Goal: Information Seeking & Learning: Learn about a topic

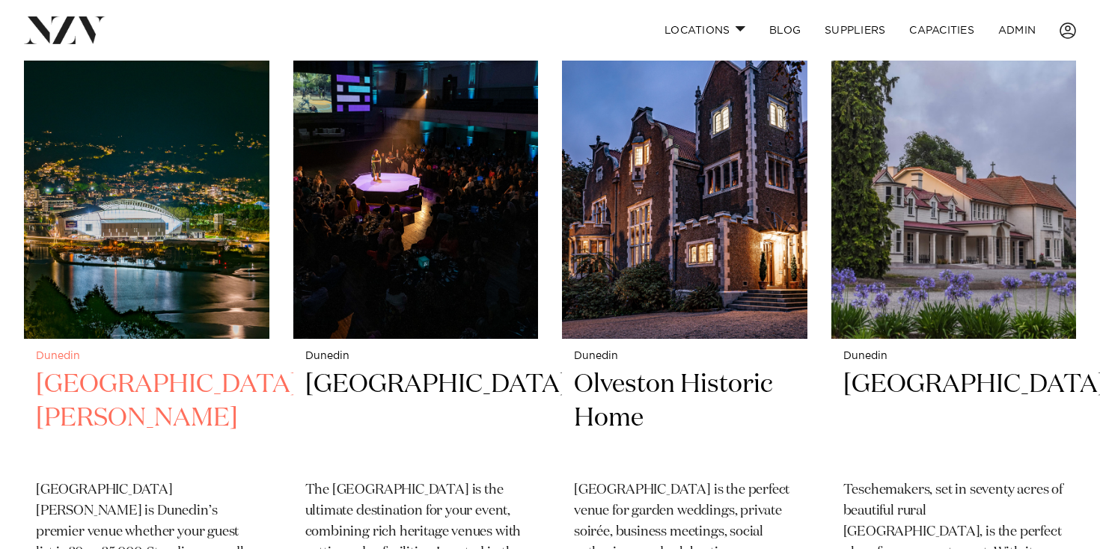
scroll to position [629, 0]
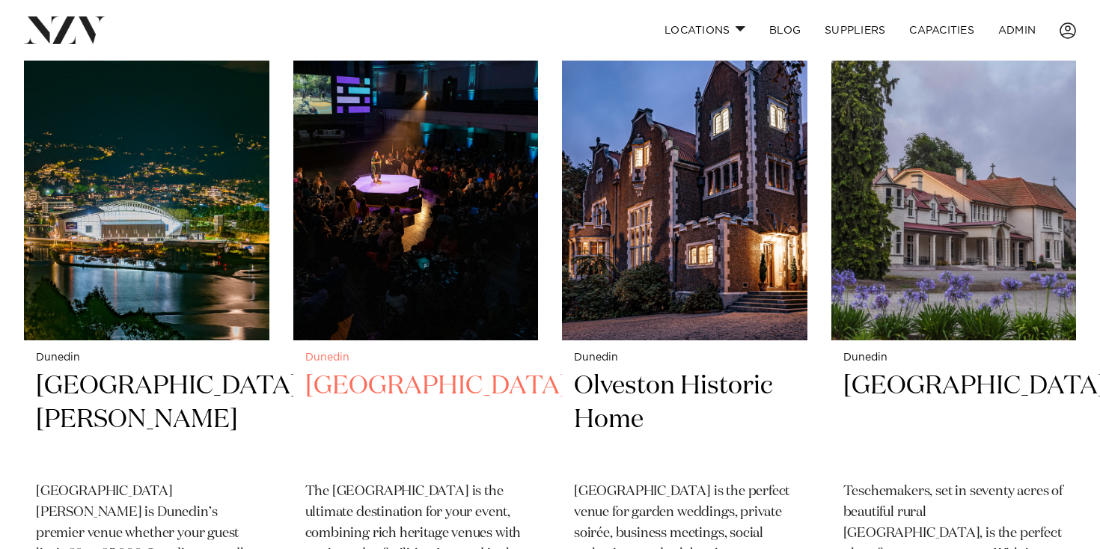
click at [371, 250] on img at bounding box center [416, 175] width 246 height 329
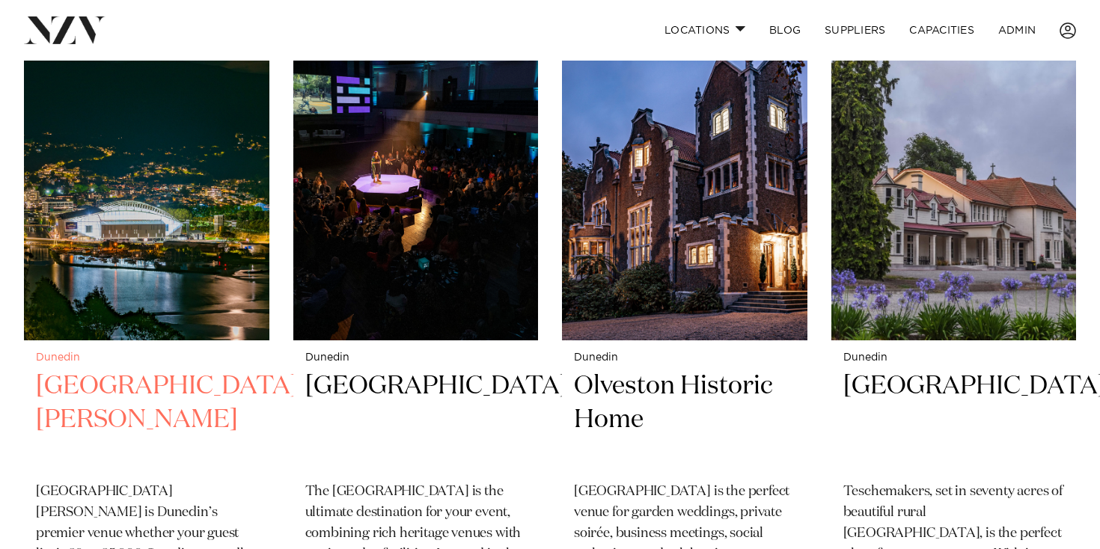
click at [161, 261] on img at bounding box center [147, 175] width 246 height 329
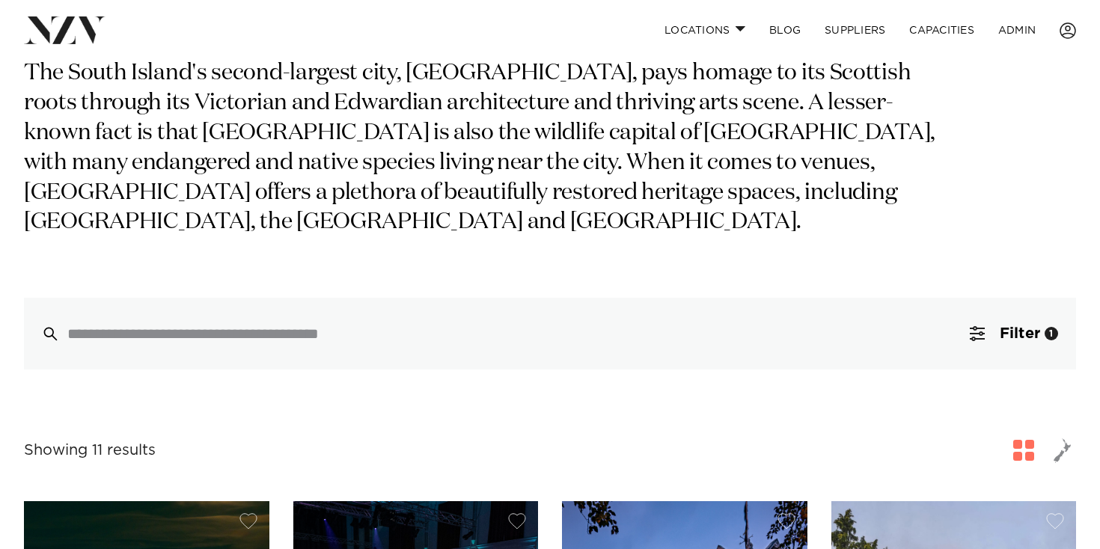
scroll to position [0, 0]
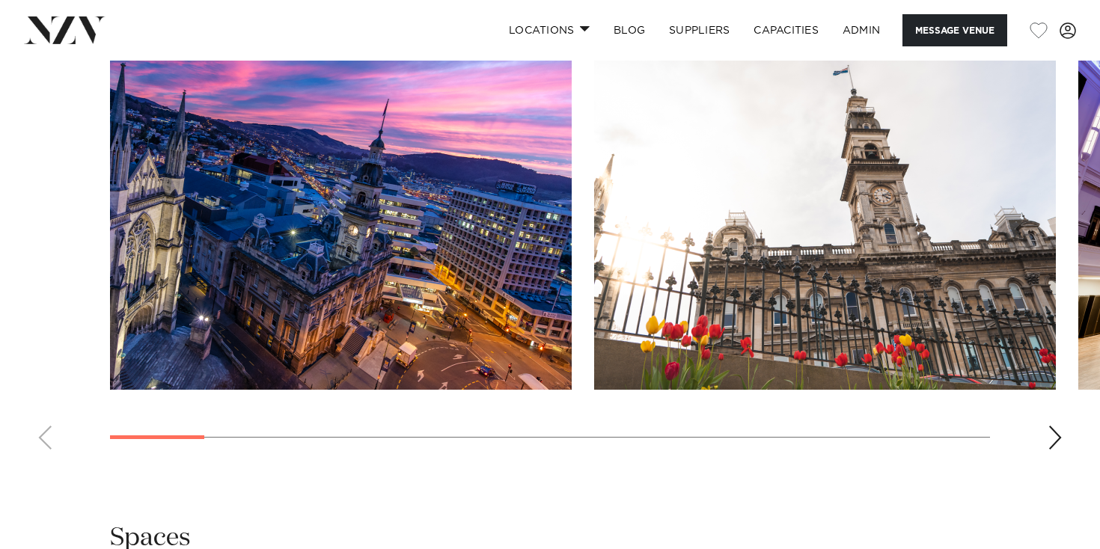
scroll to position [1526, 0]
click at [1061, 427] on div "Next slide" at bounding box center [1055, 439] width 15 height 24
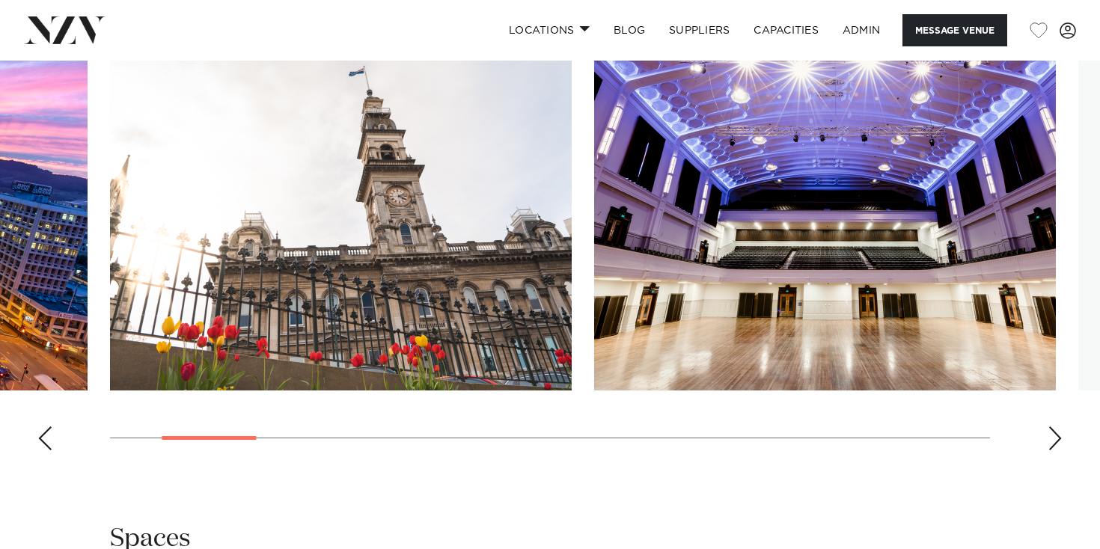
click at [1058, 427] on div "Next slide" at bounding box center [1055, 439] width 15 height 24
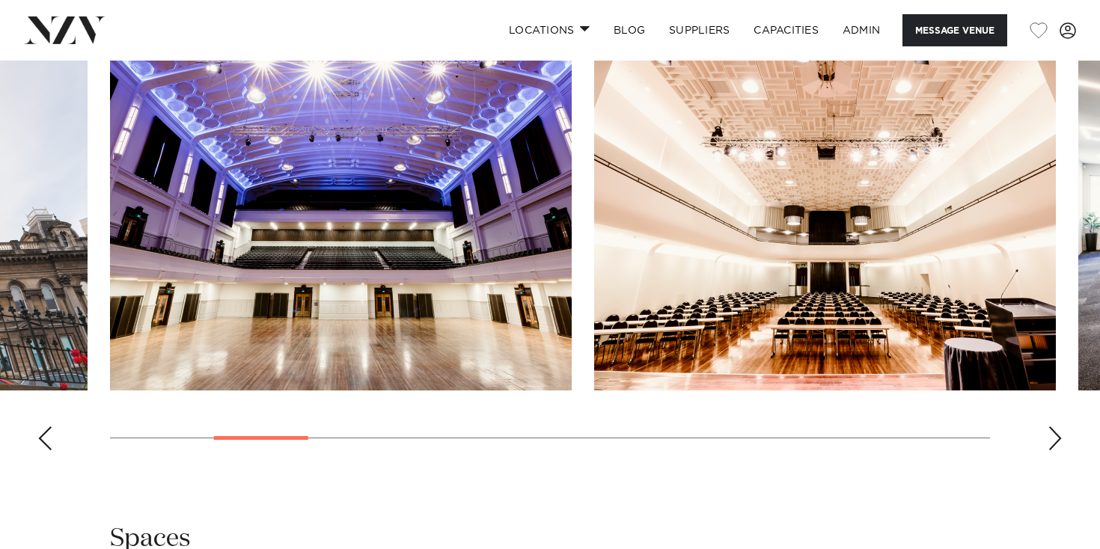
click at [1058, 427] on div "Next slide" at bounding box center [1055, 439] width 15 height 24
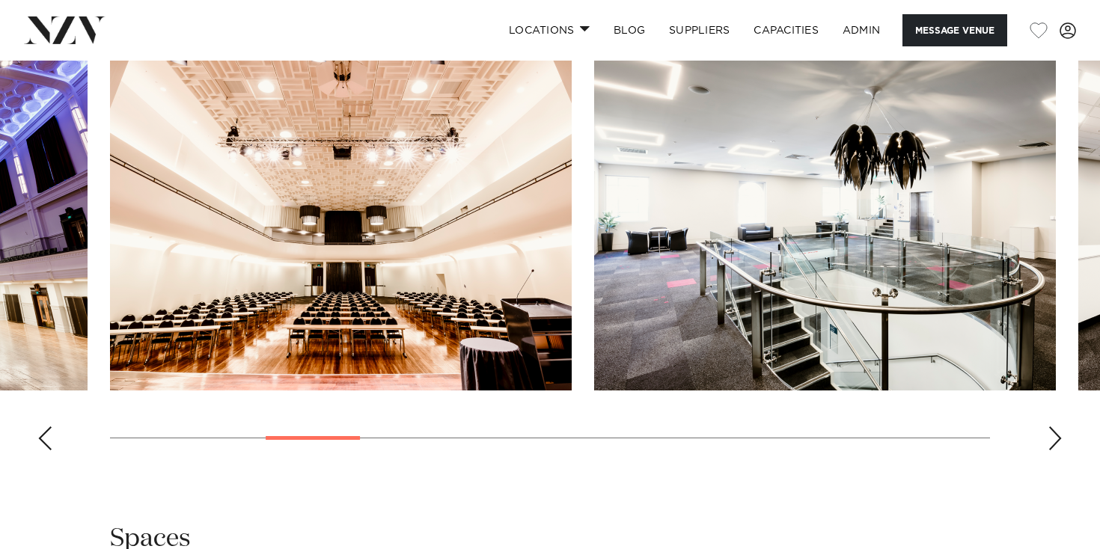
click at [1058, 427] on div "Next slide" at bounding box center [1055, 439] width 15 height 24
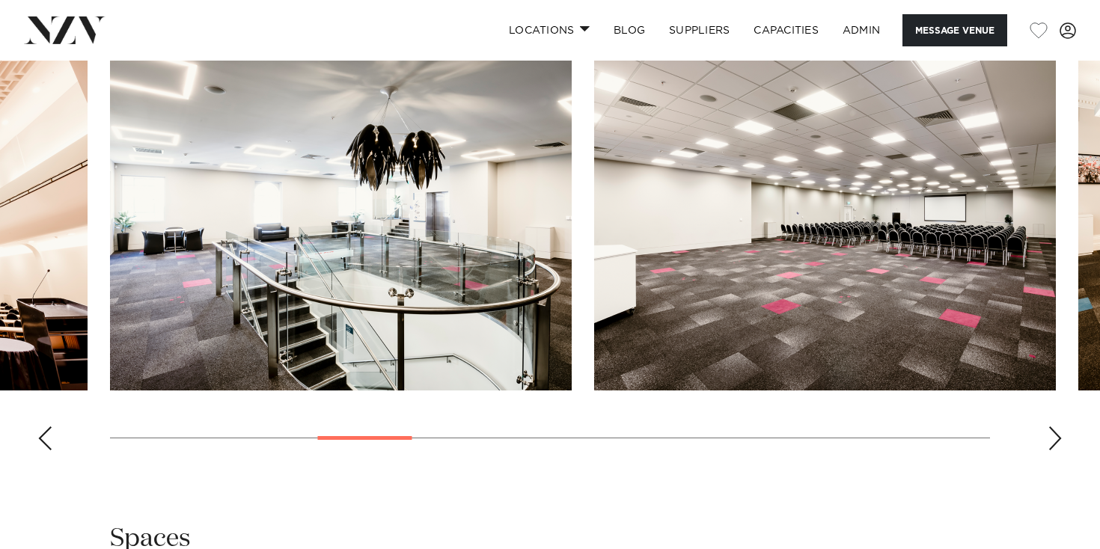
click at [1058, 427] on div "Next slide" at bounding box center [1055, 439] width 15 height 24
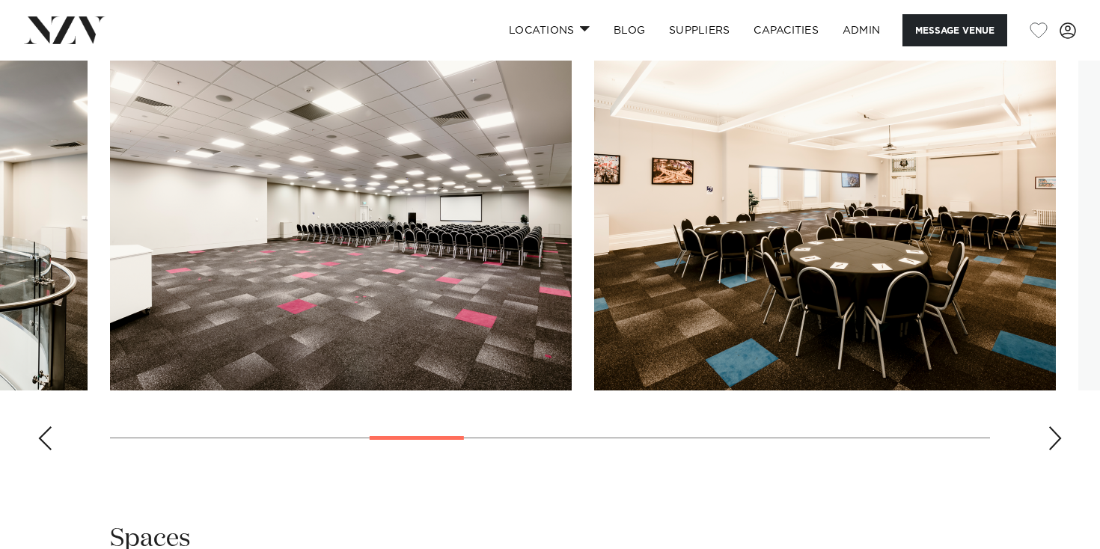
click at [1058, 427] on div "Next slide" at bounding box center [1055, 439] width 15 height 24
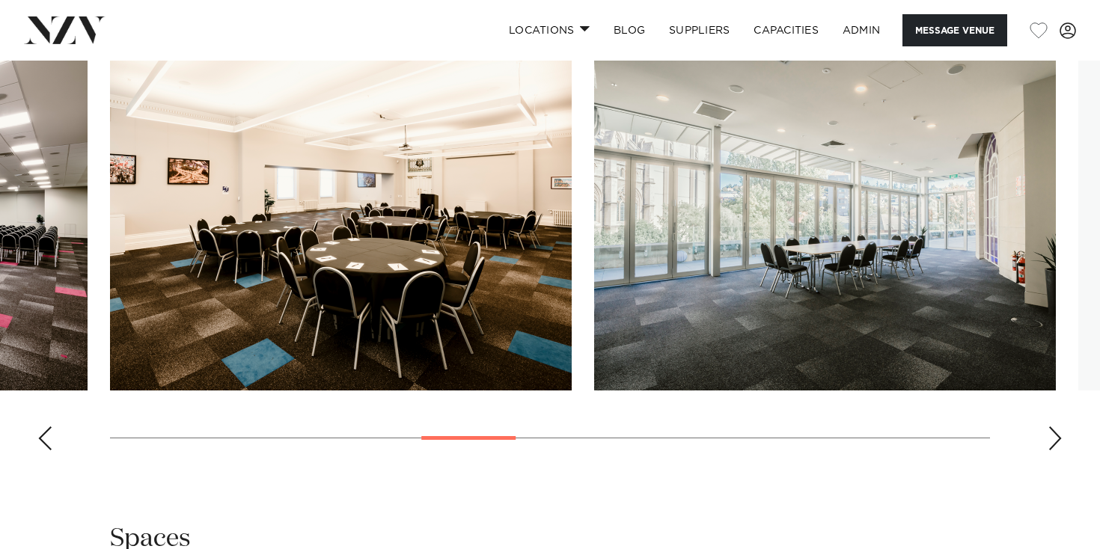
click at [1058, 427] on div "Next slide" at bounding box center [1055, 439] width 15 height 24
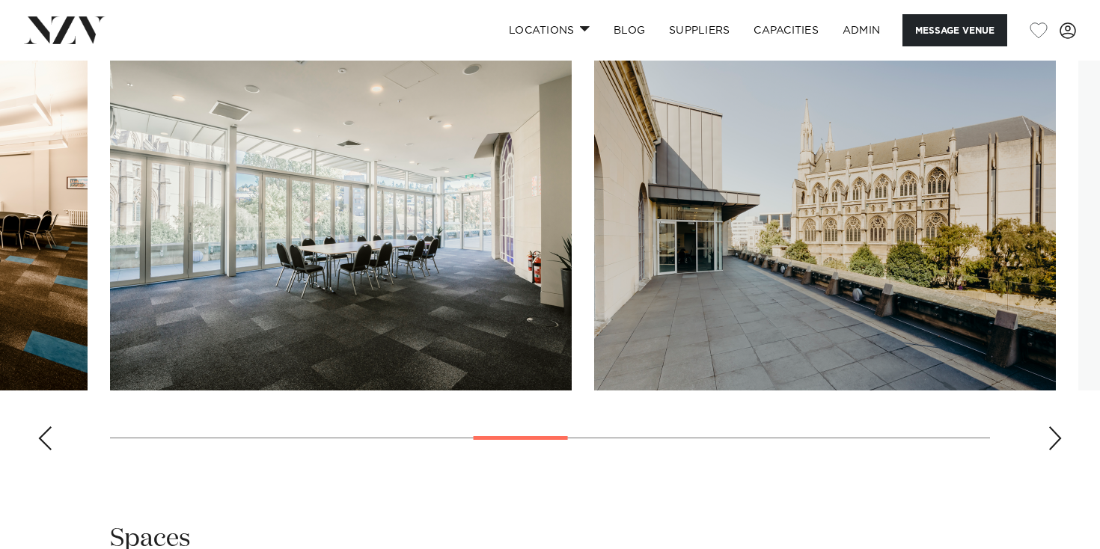
click at [1058, 427] on div "Next slide" at bounding box center [1055, 439] width 15 height 24
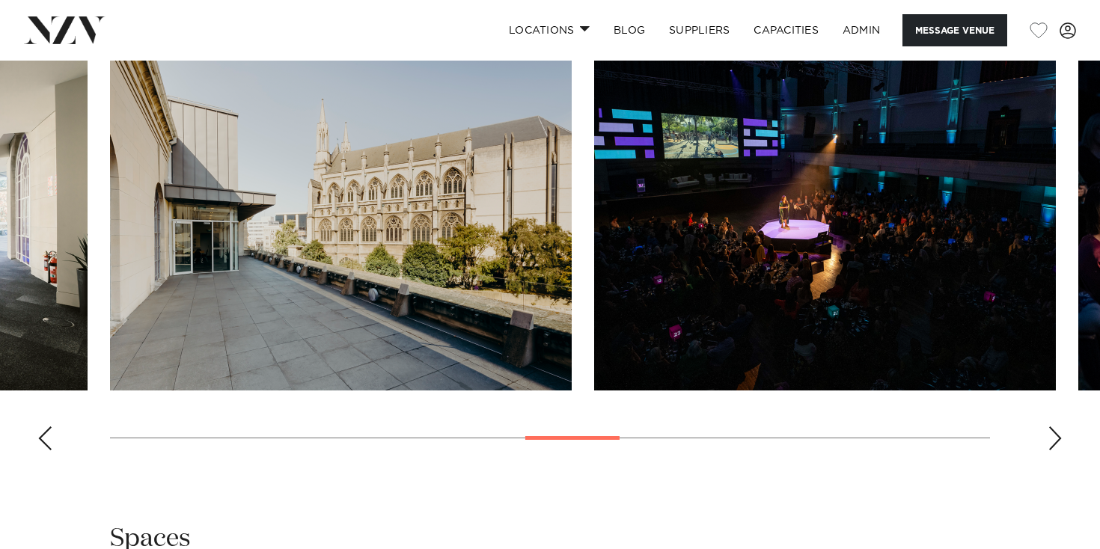
click at [1058, 427] on div "Next slide" at bounding box center [1055, 439] width 15 height 24
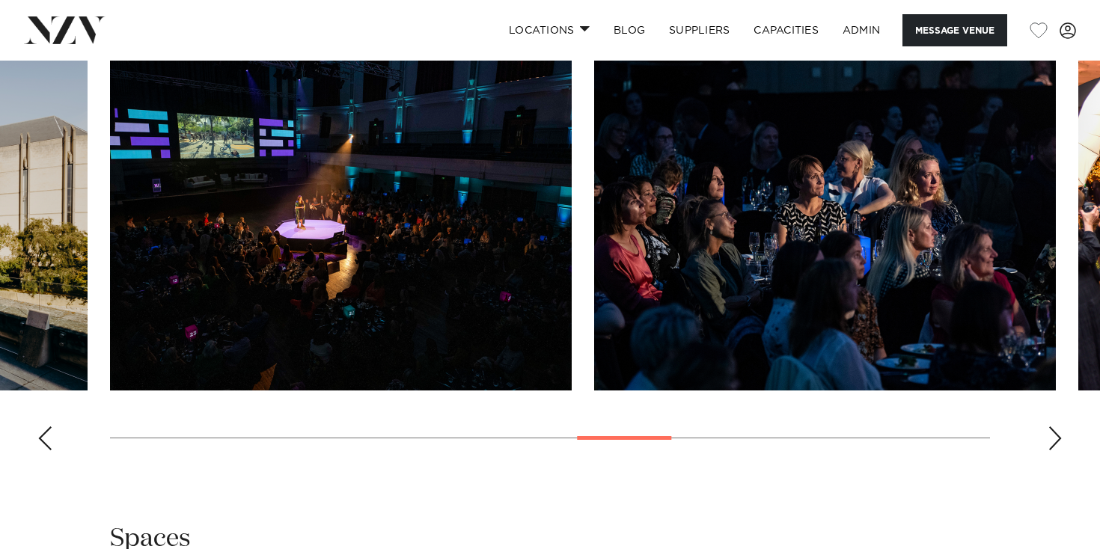
click at [1058, 427] on div "Next slide" at bounding box center [1055, 439] width 15 height 24
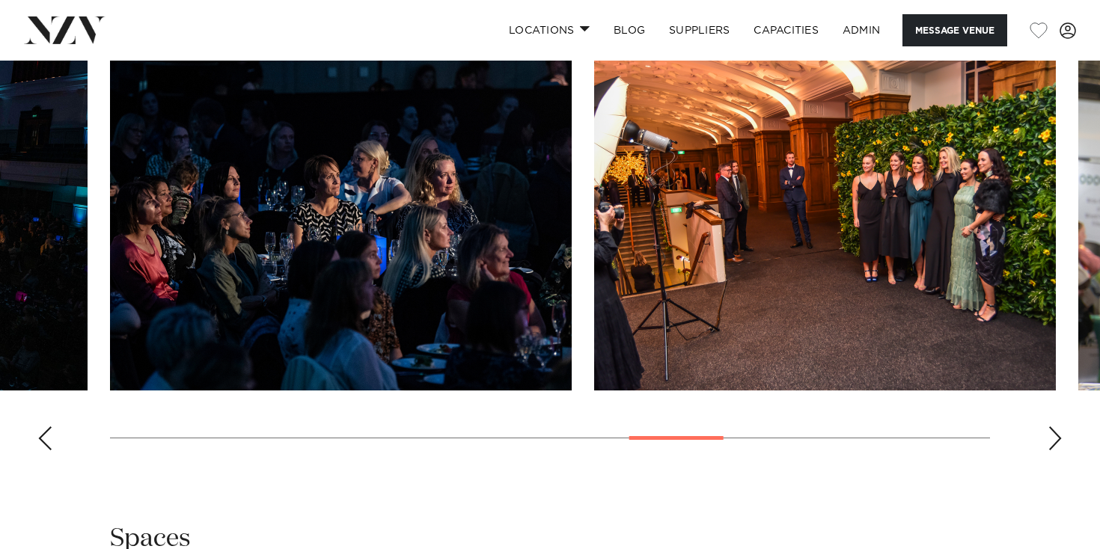
click at [1058, 427] on div "Next slide" at bounding box center [1055, 439] width 15 height 24
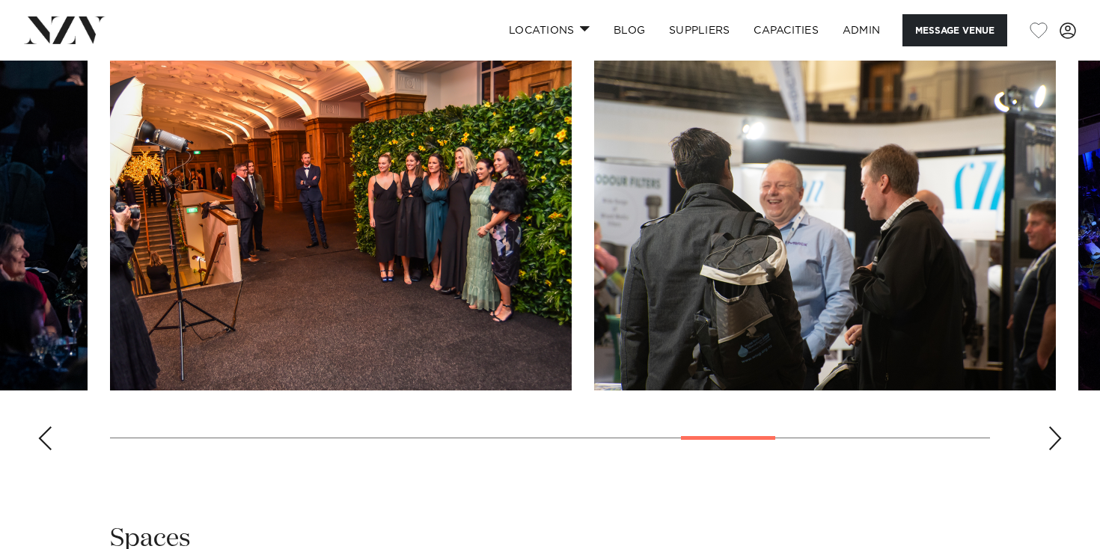
click at [1058, 427] on div "Next slide" at bounding box center [1055, 439] width 15 height 24
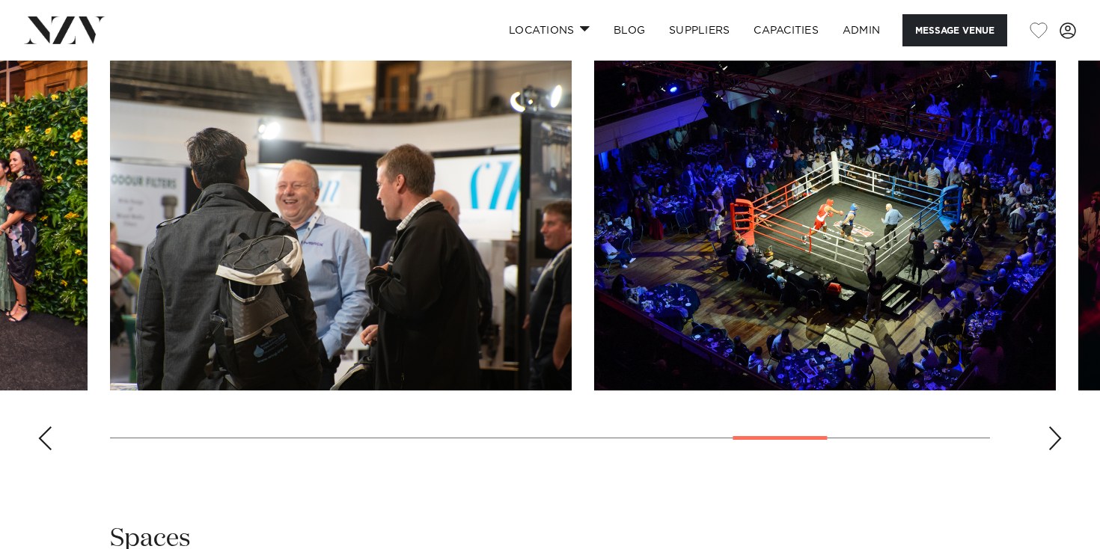
click at [1058, 427] on div "Next slide" at bounding box center [1055, 439] width 15 height 24
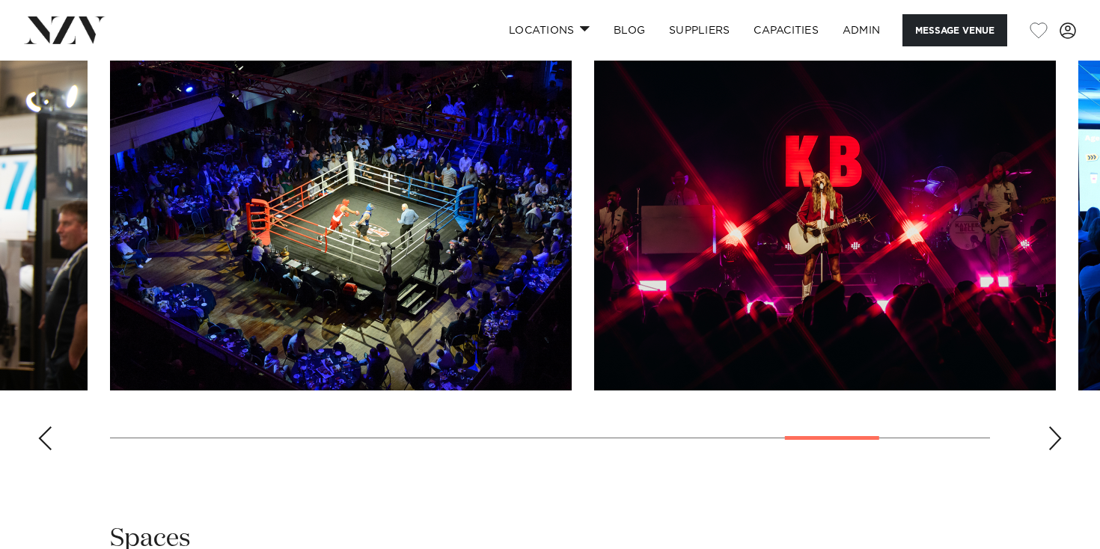
click at [1058, 427] on div "Next slide" at bounding box center [1055, 439] width 15 height 24
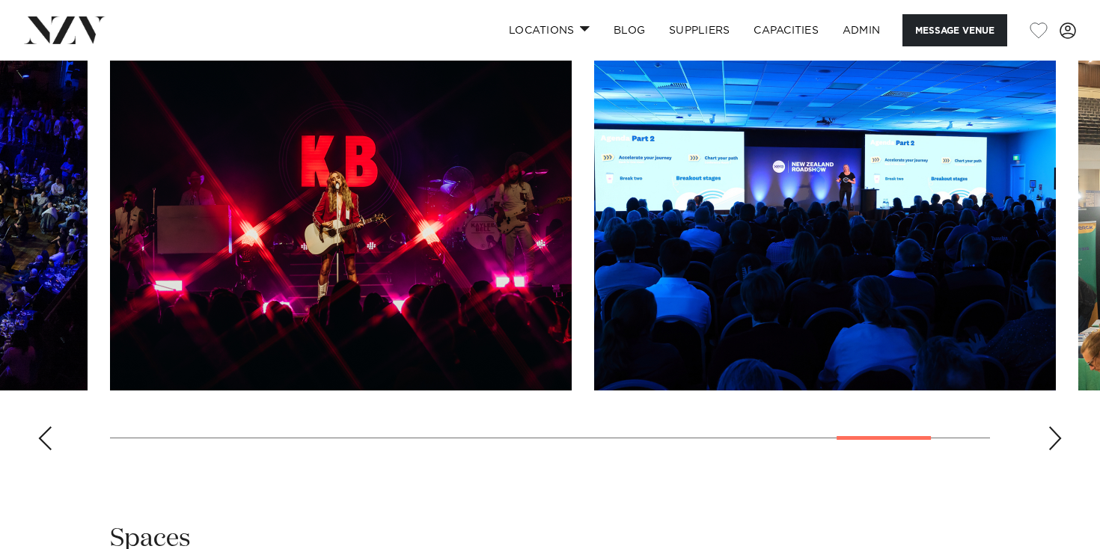
click at [1058, 427] on div "Next slide" at bounding box center [1055, 439] width 15 height 24
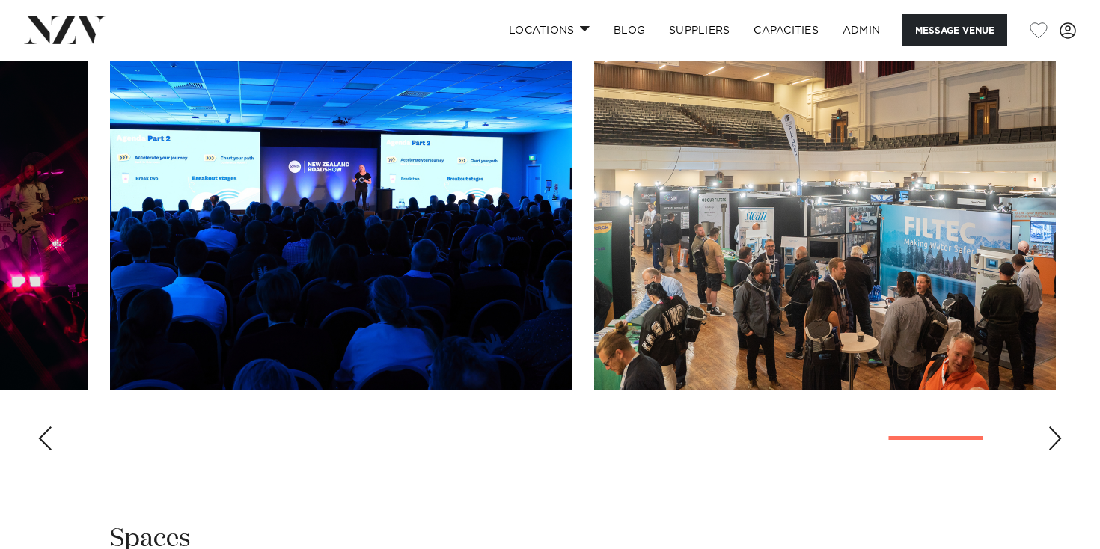
click at [1058, 427] on div "Next slide" at bounding box center [1055, 439] width 15 height 24
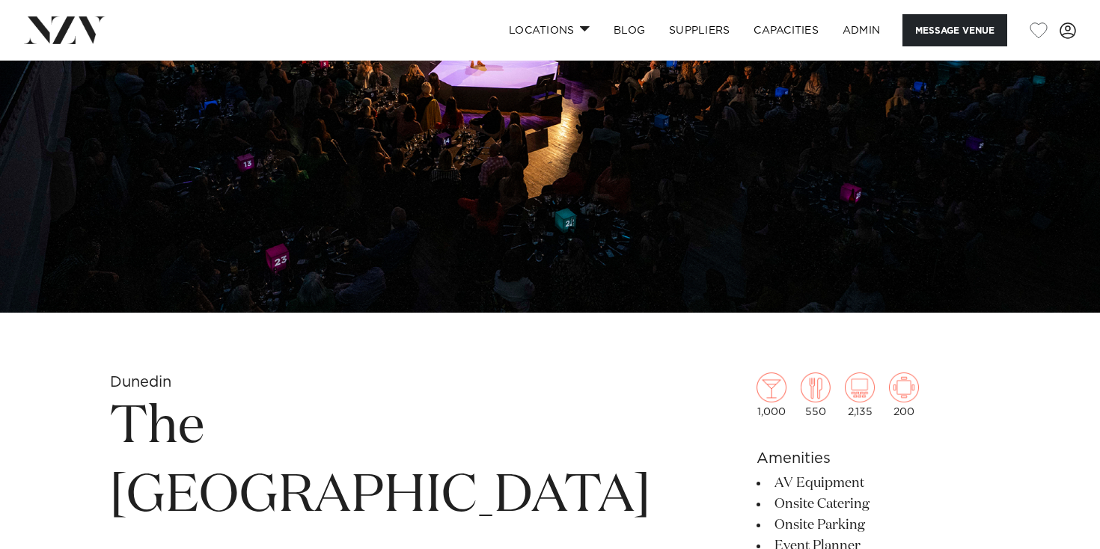
scroll to position [0, 0]
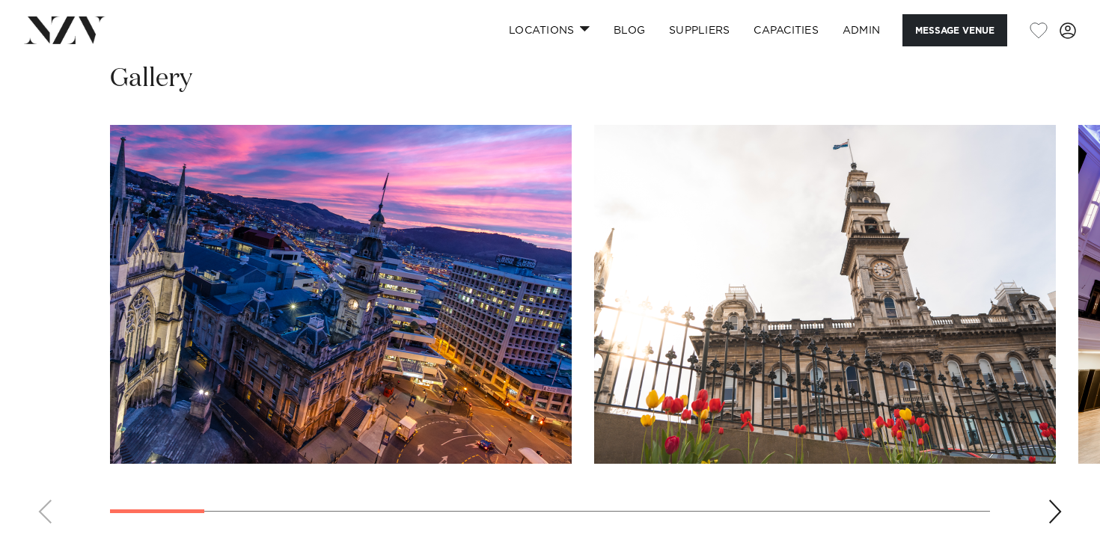
scroll to position [1456, 0]
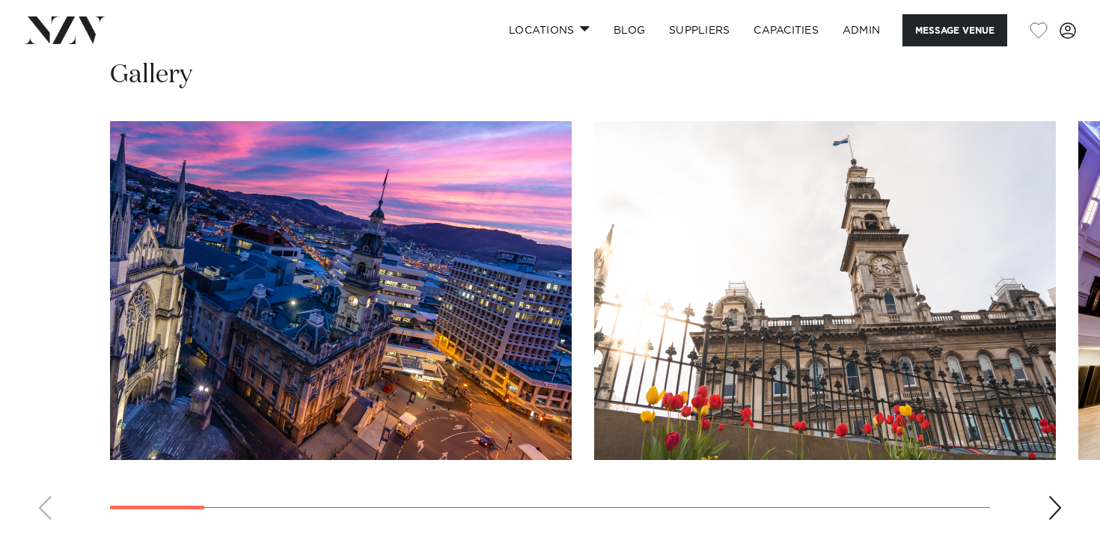
click at [1043, 499] on swiper-container at bounding box center [550, 326] width 1100 height 411
click at [1054, 505] on div "Next slide" at bounding box center [1055, 508] width 15 height 24
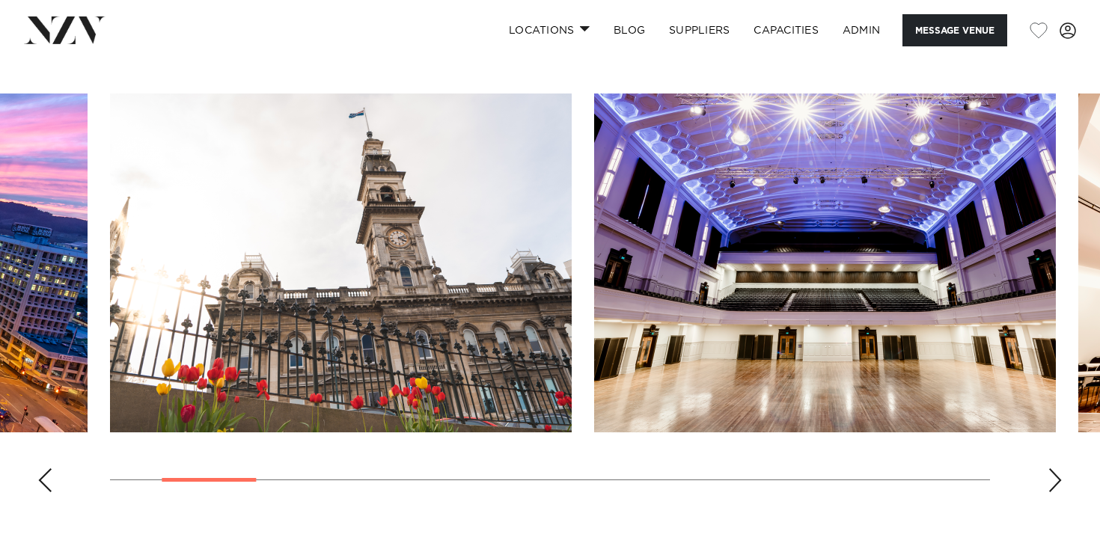
scroll to position [1502, 0]
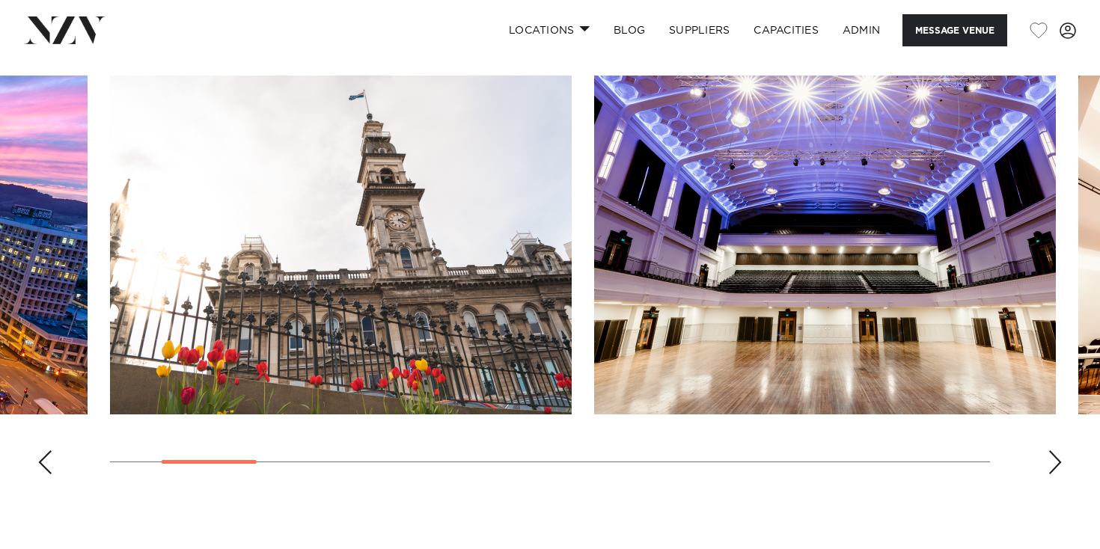
drag, startPoint x: 1040, startPoint y: 447, endPoint x: 1055, endPoint y: 451, distance: 14.7
click at [1055, 451] on div "Next slide" at bounding box center [1055, 463] width 15 height 24
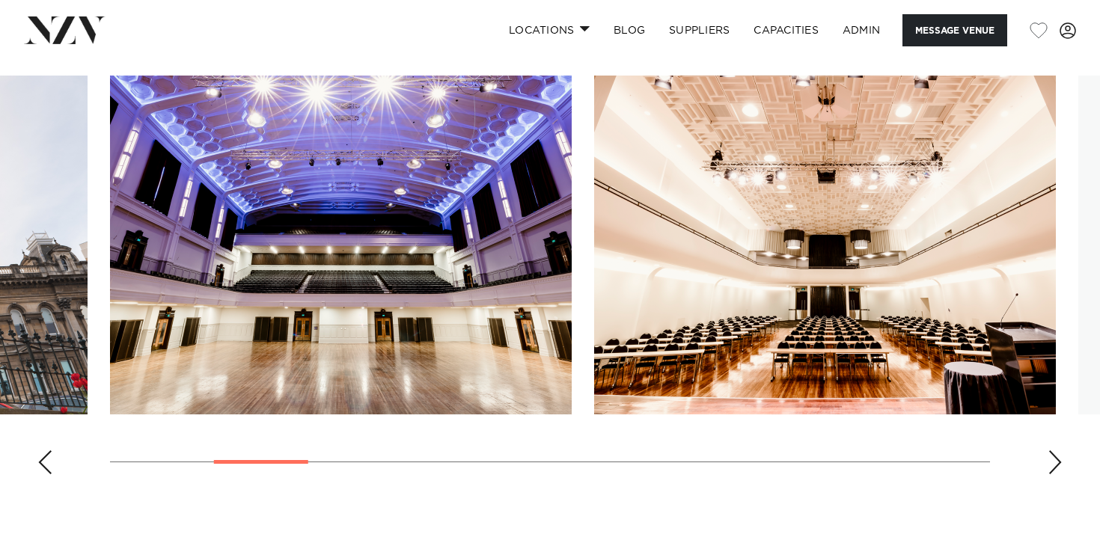
click at [1055, 451] on div "Next slide" at bounding box center [1055, 463] width 15 height 24
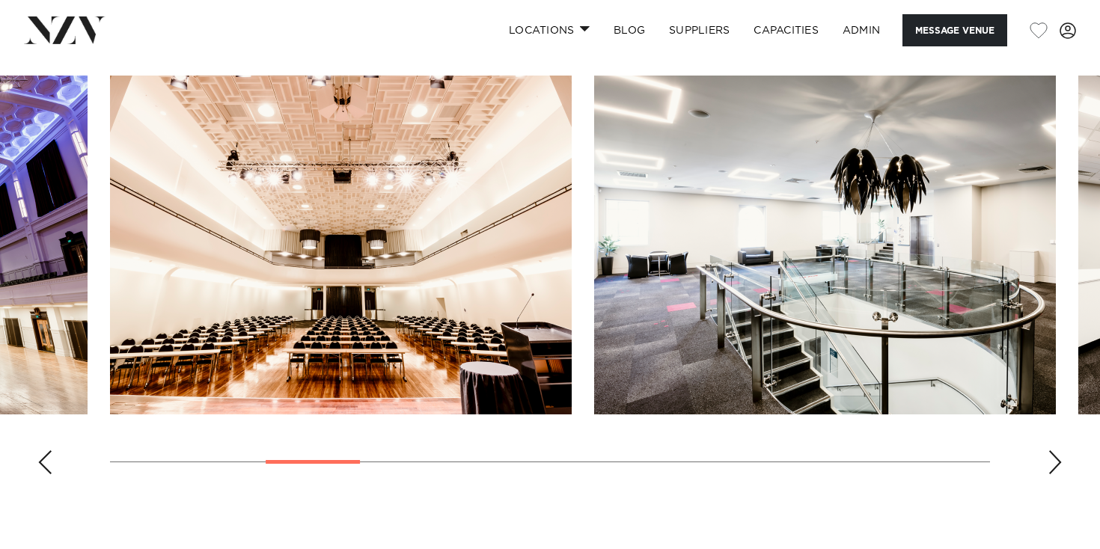
click at [1055, 451] on div "Next slide" at bounding box center [1055, 463] width 15 height 24
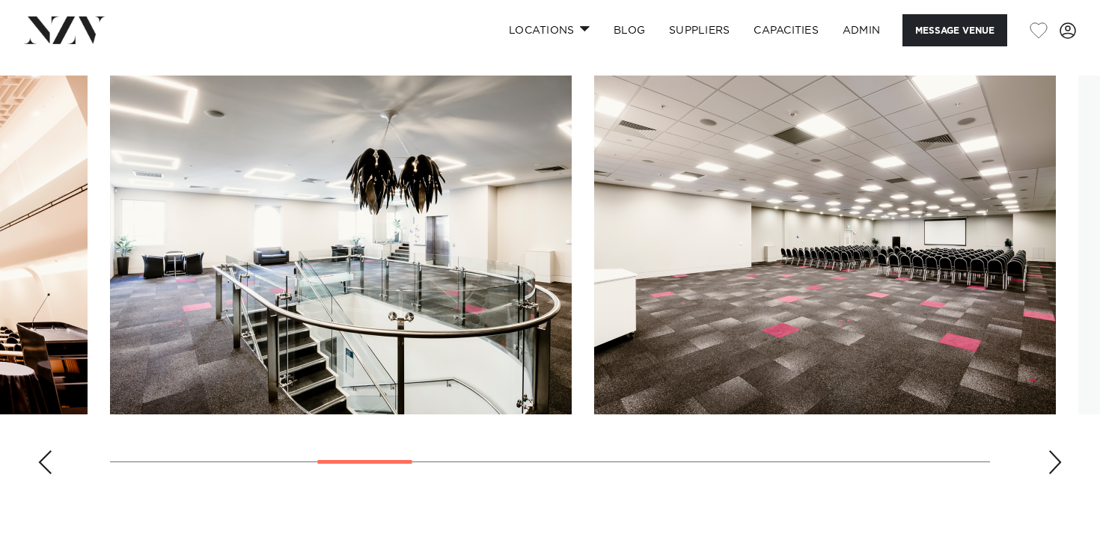
click at [1055, 451] on div "Next slide" at bounding box center [1055, 463] width 15 height 24
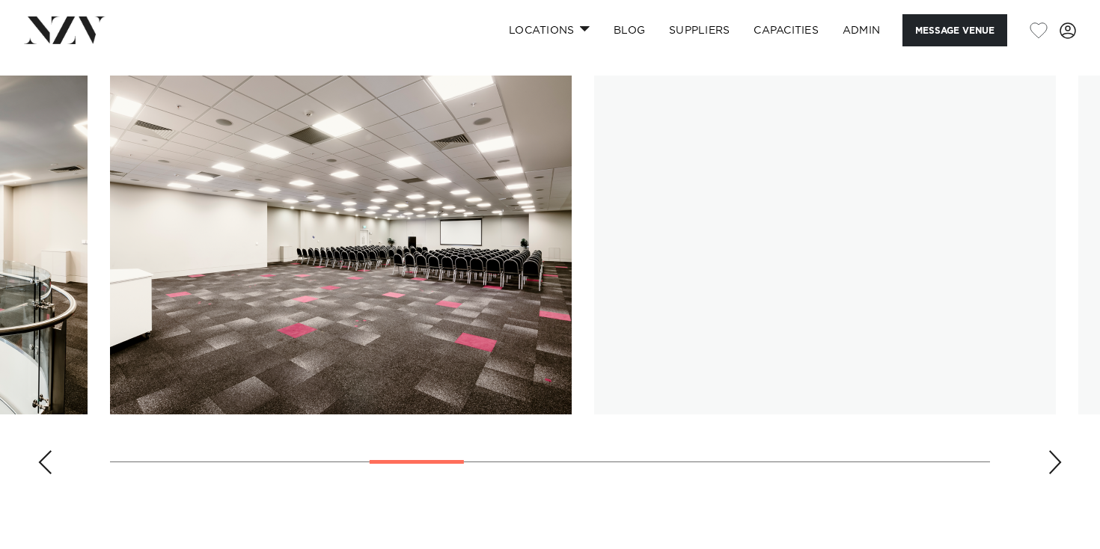
click at [1055, 451] on div "Next slide" at bounding box center [1055, 463] width 15 height 24
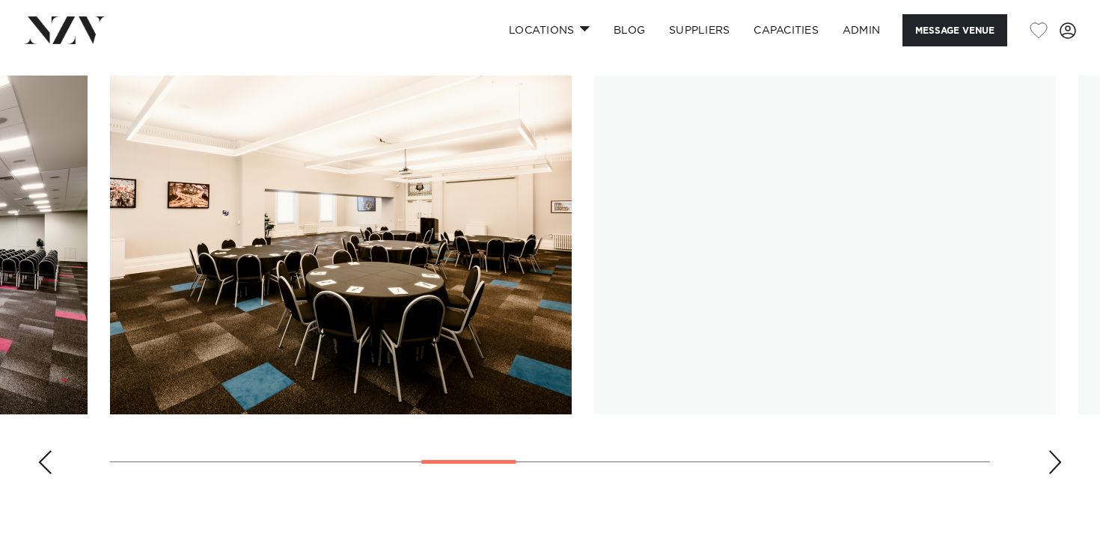
click at [1055, 451] on div "Next slide" at bounding box center [1055, 463] width 15 height 24
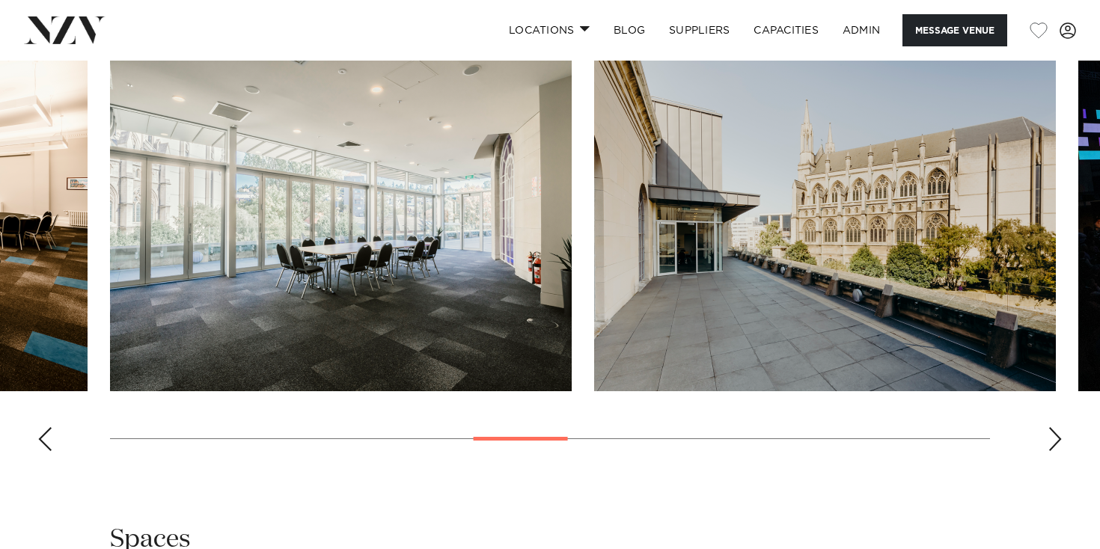
click at [1057, 433] on div "Next slide" at bounding box center [1055, 439] width 15 height 24
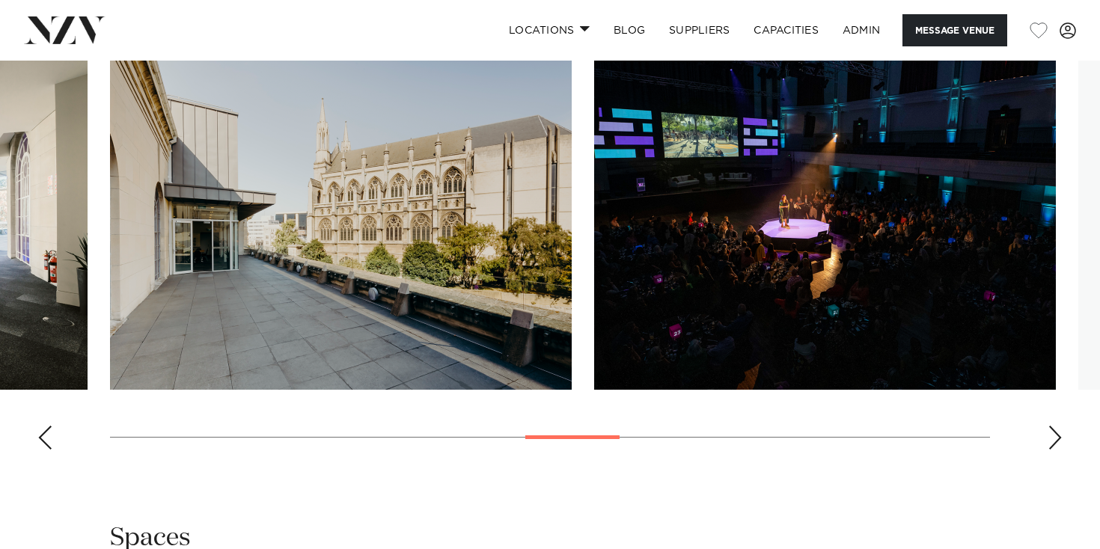
scroll to position [1534, 0]
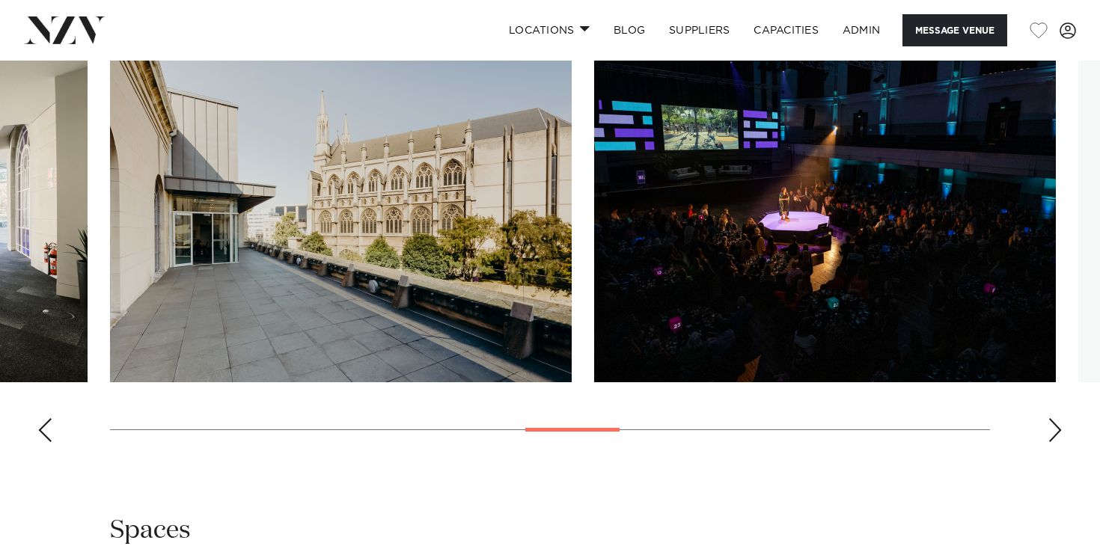
click at [1051, 420] on div "Next slide" at bounding box center [1055, 430] width 15 height 24
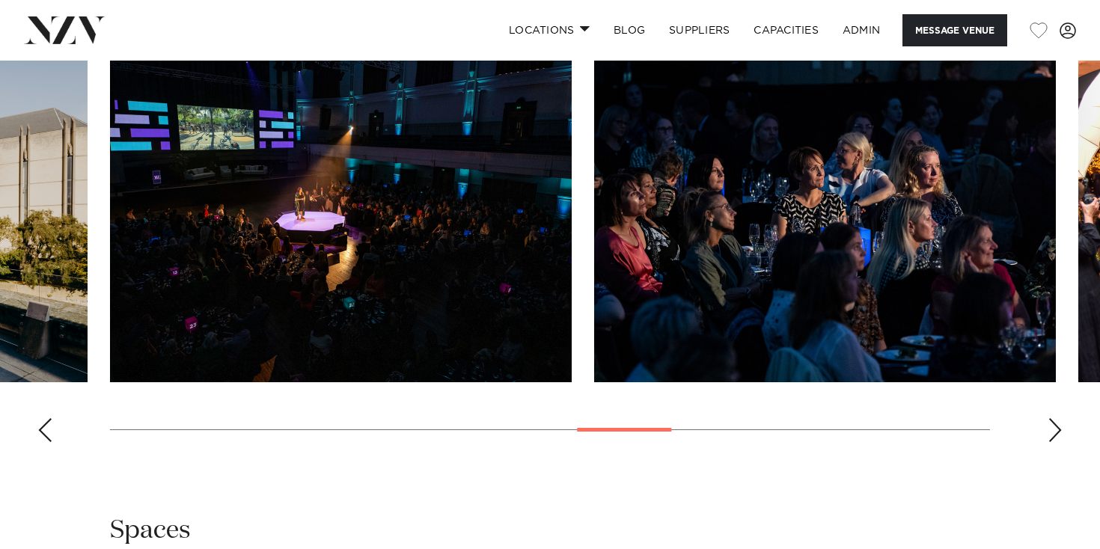
click at [1051, 420] on div "Next slide" at bounding box center [1055, 430] width 15 height 24
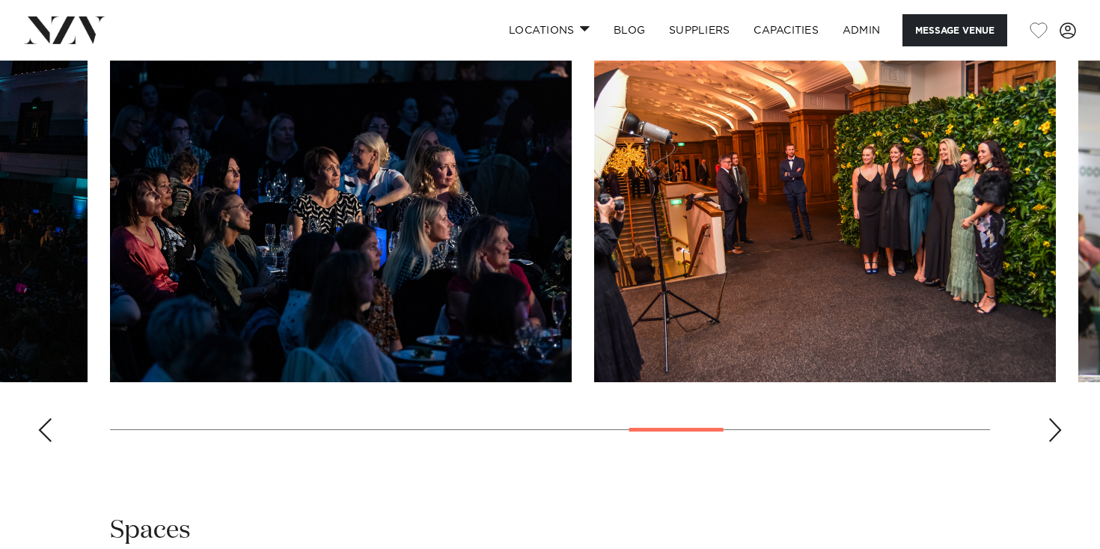
click at [1051, 420] on div "Next slide" at bounding box center [1055, 430] width 15 height 24
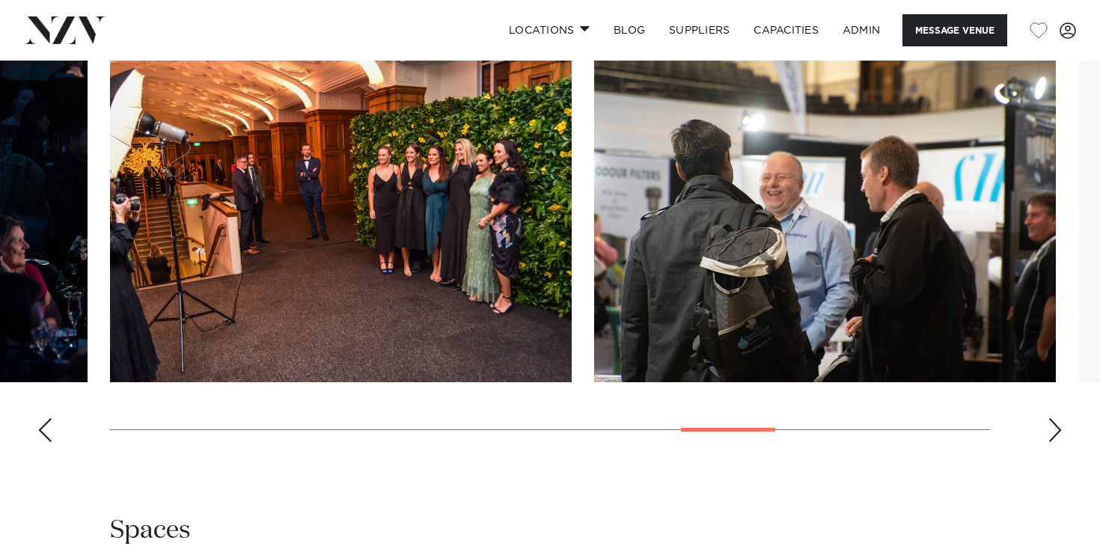
click at [1051, 420] on div "Next slide" at bounding box center [1055, 430] width 15 height 24
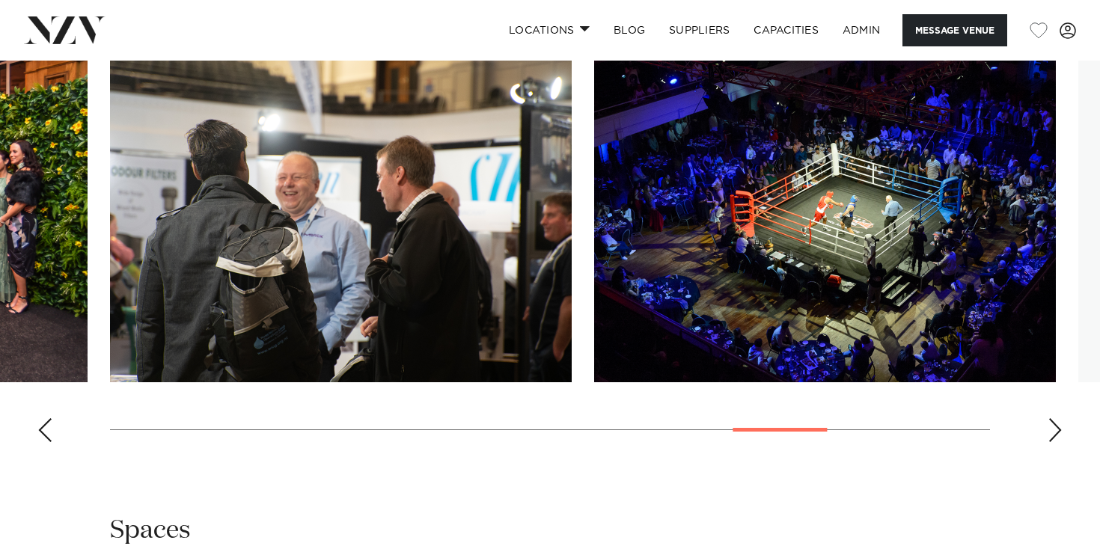
click at [1051, 420] on div "Next slide" at bounding box center [1055, 430] width 15 height 24
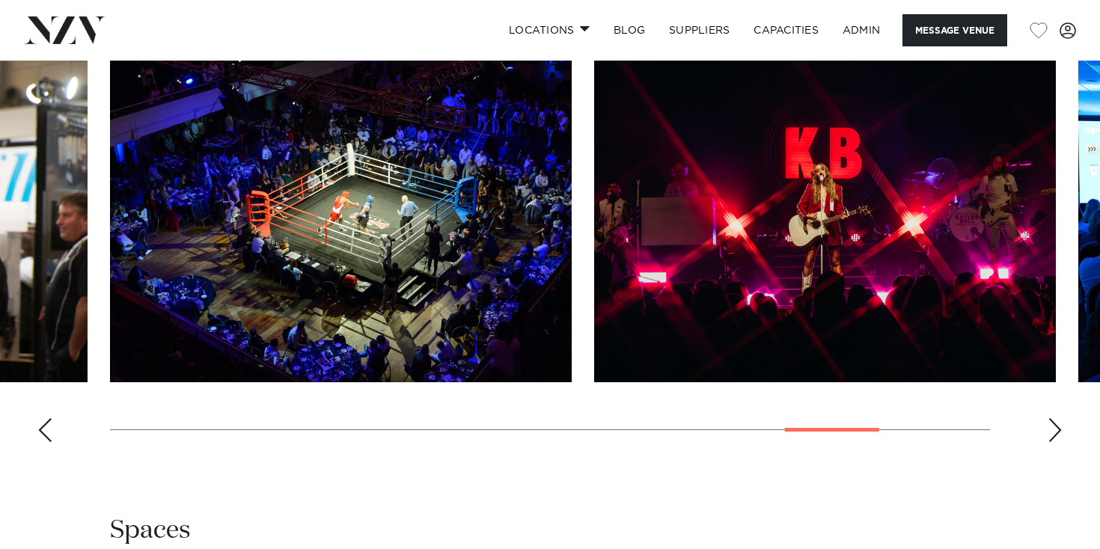
click at [1051, 420] on div "Next slide" at bounding box center [1055, 430] width 15 height 24
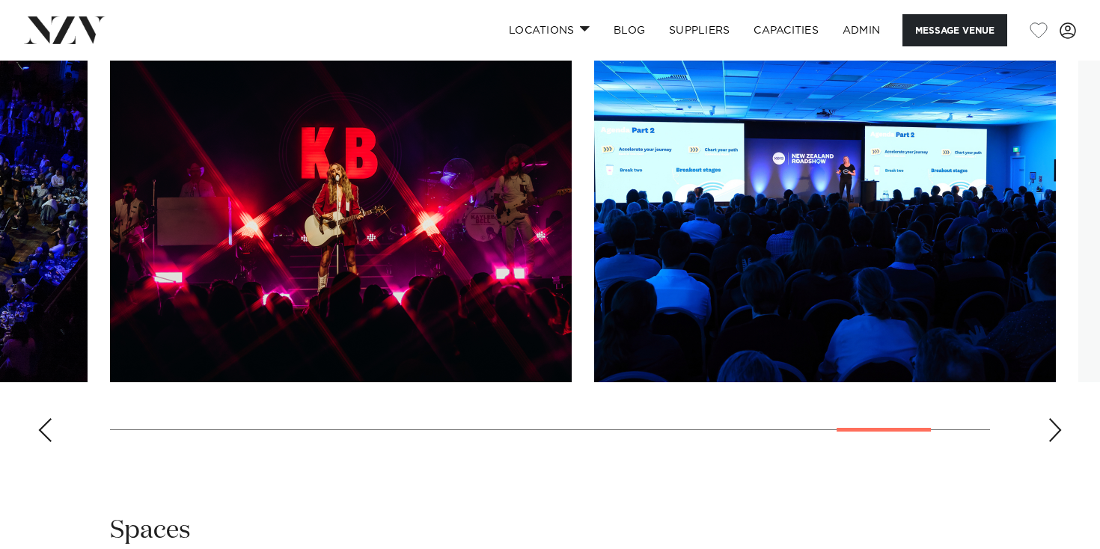
click at [1051, 420] on div "Next slide" at bounding box center [1055, 430] width 15 height 24
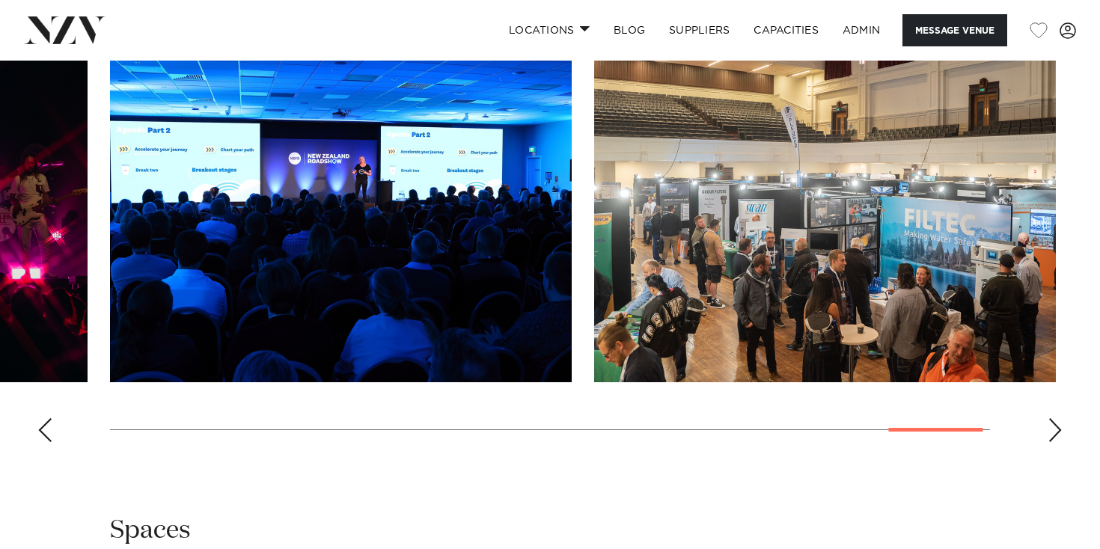
click at [1051, 420] on div "Next slide" at bounding box center [1055, 430] width 15 height 24
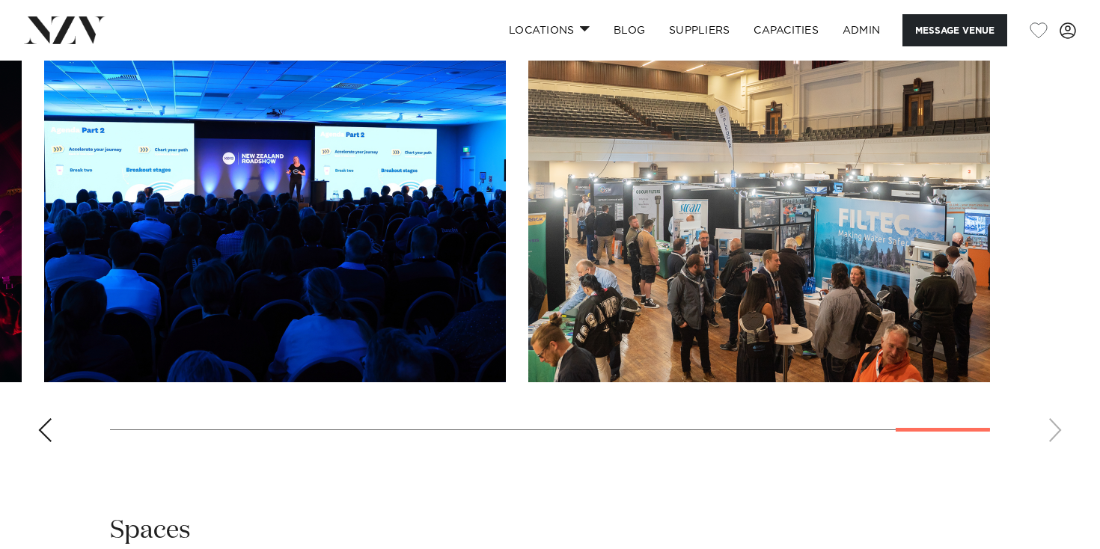
click at [1051, 420] on swiper-container at bounding box center [550, 248] width 1100 height 411
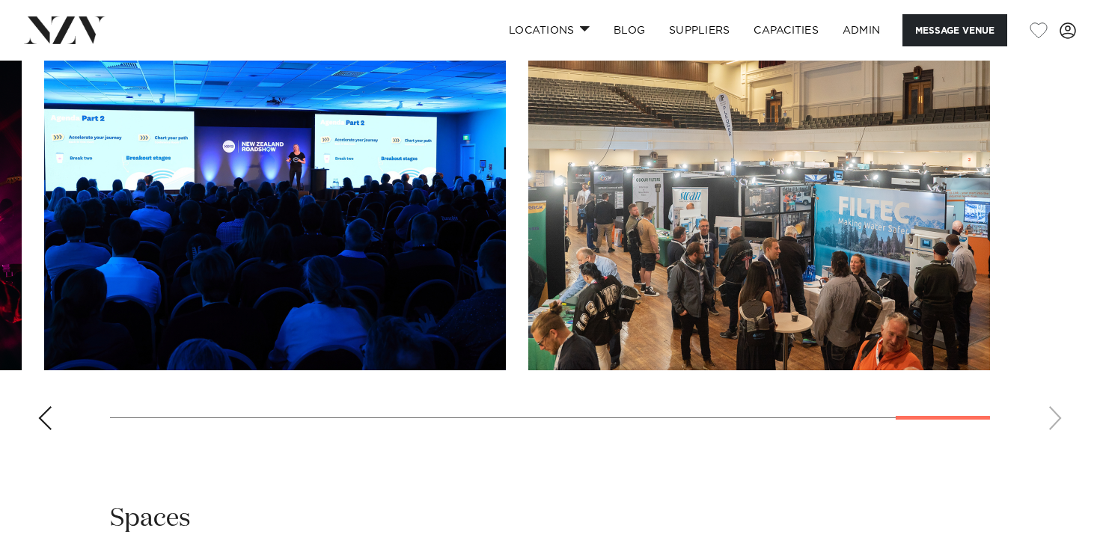
click at [37, 427] on swiper-container at bounding box center [550, 236] width 1100 height 411
click at [50, 419] on div "Previous slide" at bounding box center [44, 418] width 15 height 24
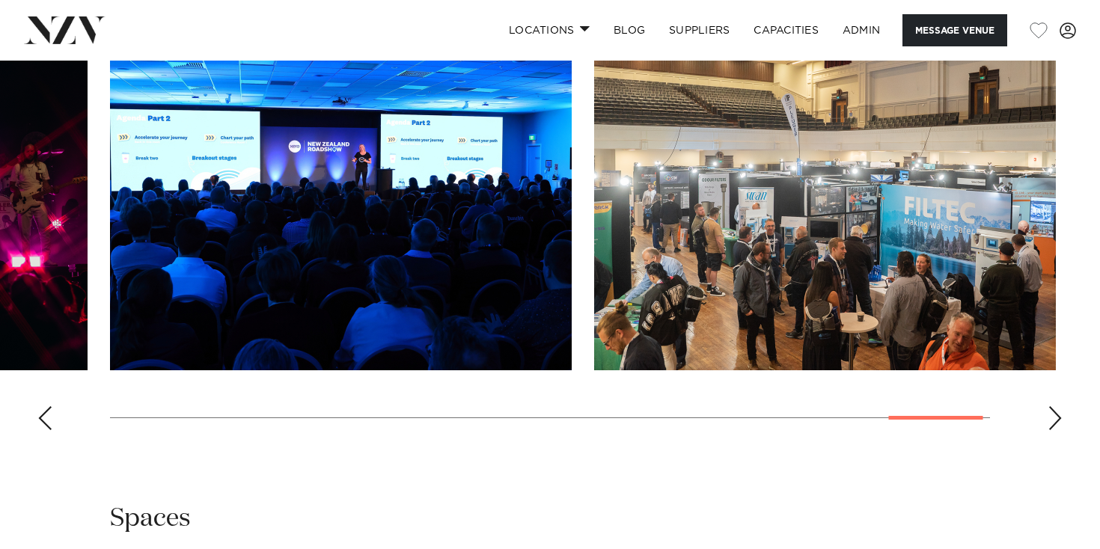
click at [48, 411] on div "Previous slide" at bounding box center [44, 418] width 15 height 24
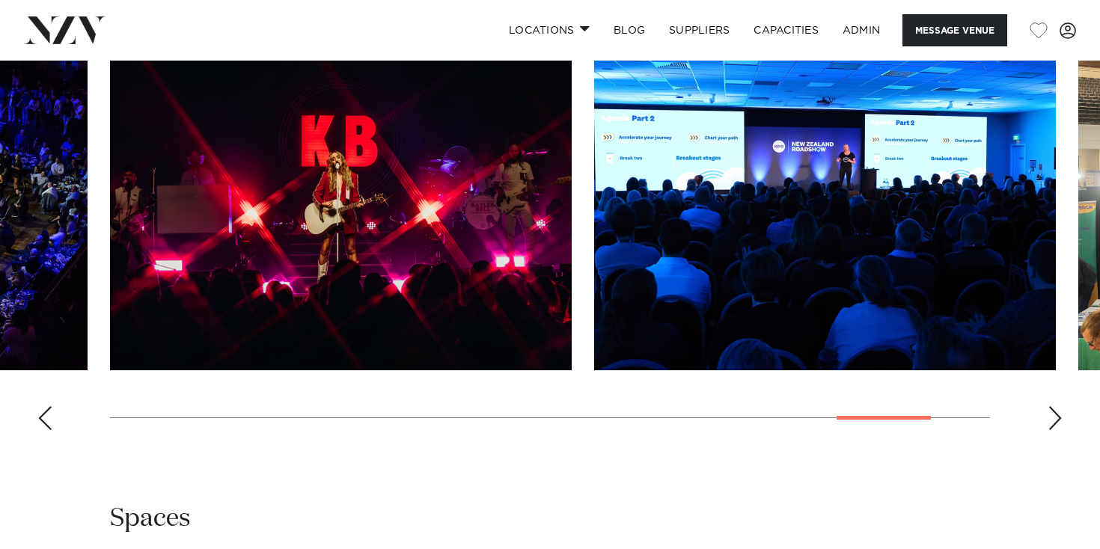
click at [49, 411] on div "Previous slide" at bounding box center [44, 418] width 15 height 24
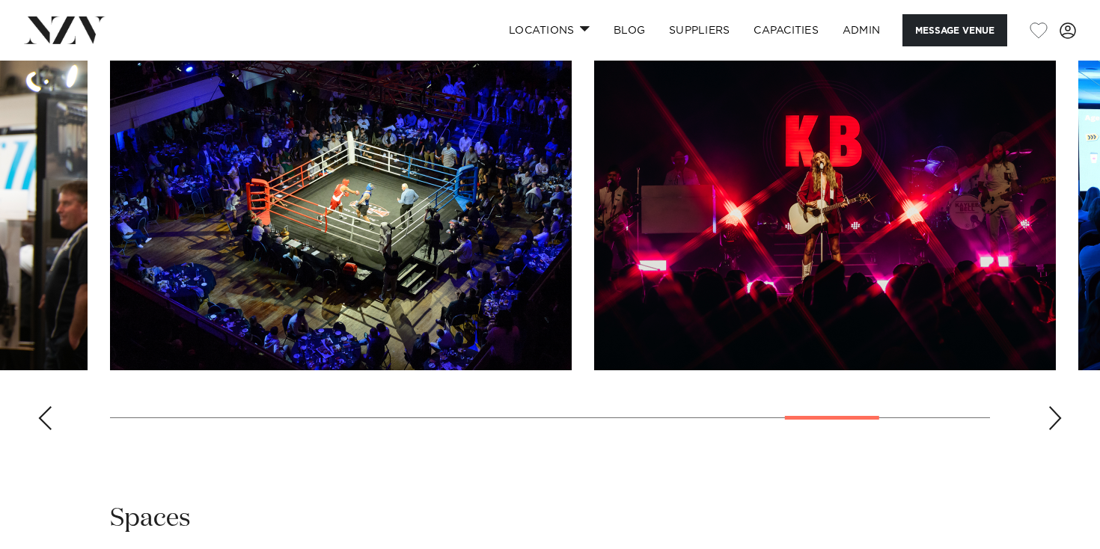
click at [49, 411] on div "Previous slide" at bounding box center [44, 418] width 15 height 24
click at [48, 411] on div "Previous slide" at bounding box center [44, 418] width 15 height 24
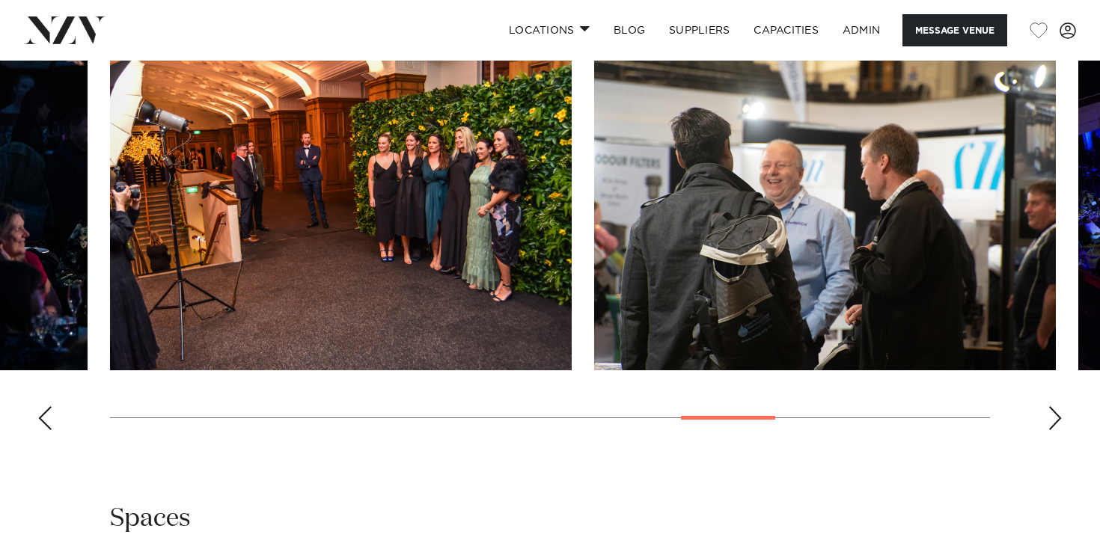
click at [49, 410] on div "Previous slide" at bounding box center [44, 418] width 15 height 24
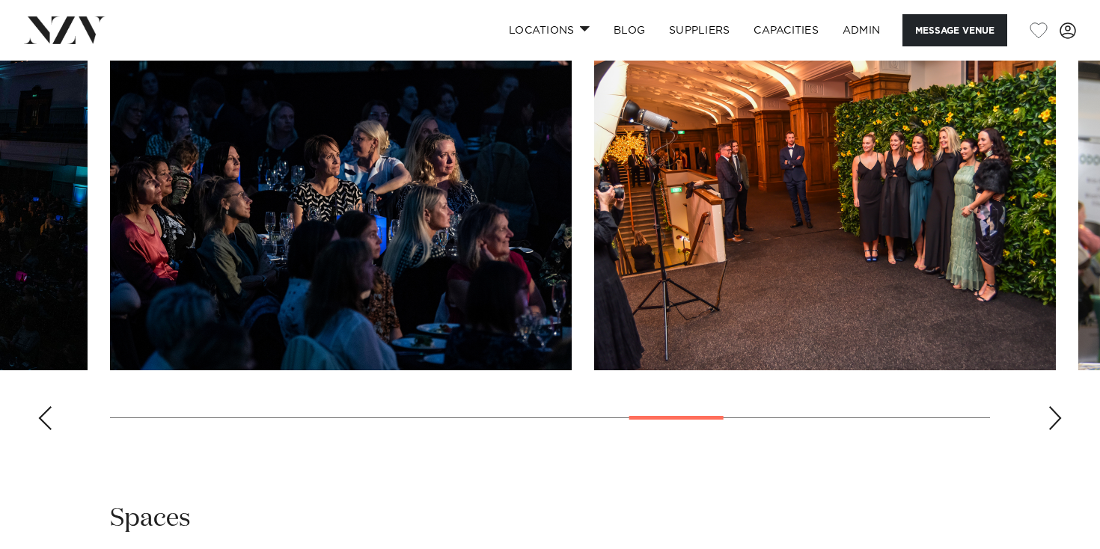
click at [49, 410] on div "Previous slide" at bounding box center [44, 418] width 15 height 24
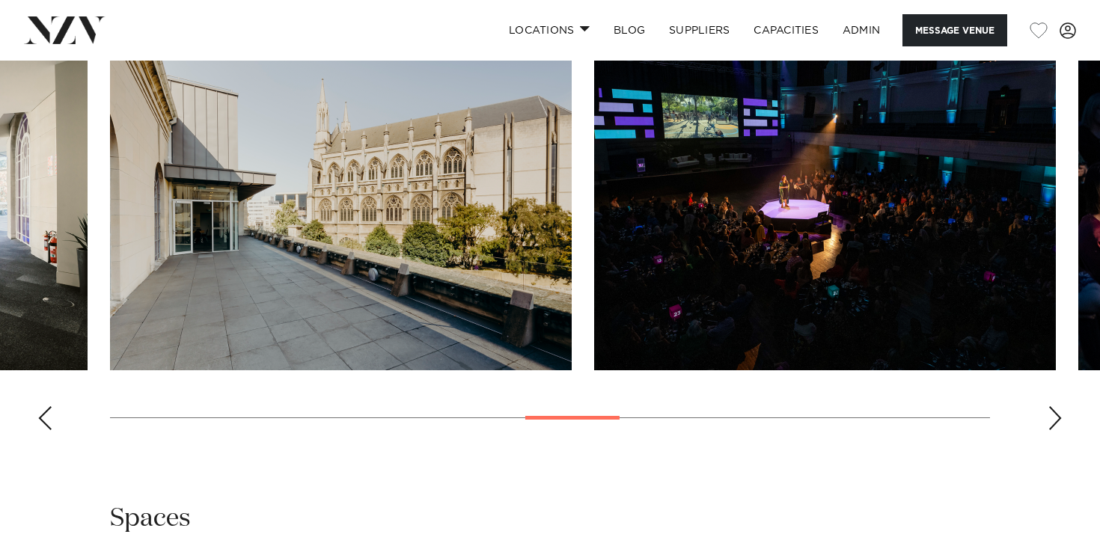
click at [49, 410] on div "Previous slide" at bounding box center [44, 418] width 15 height 24
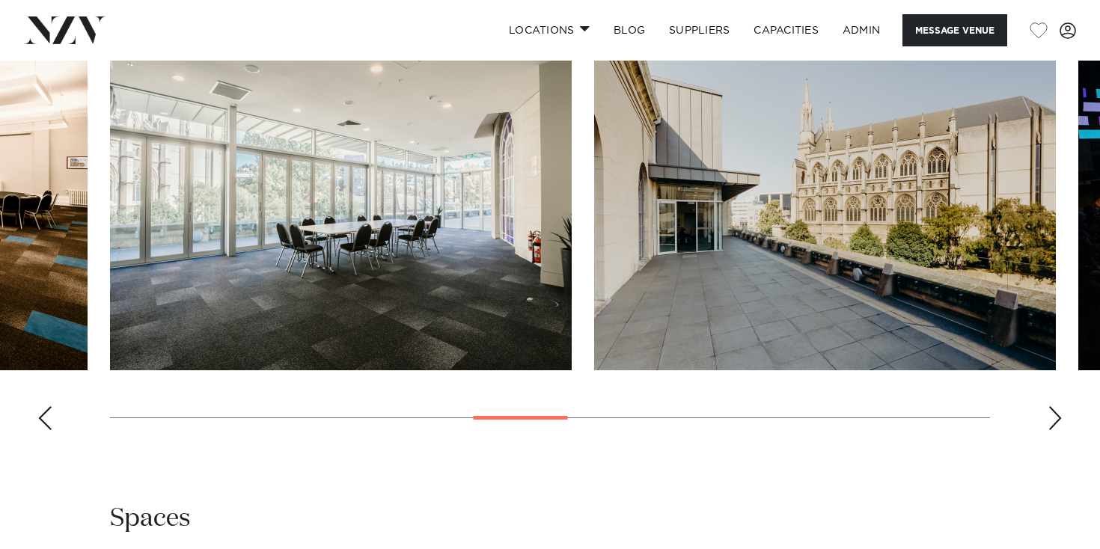
click at [49, 410] on div "Previous slide" at bounding box center [44, 418] width 15 height 24
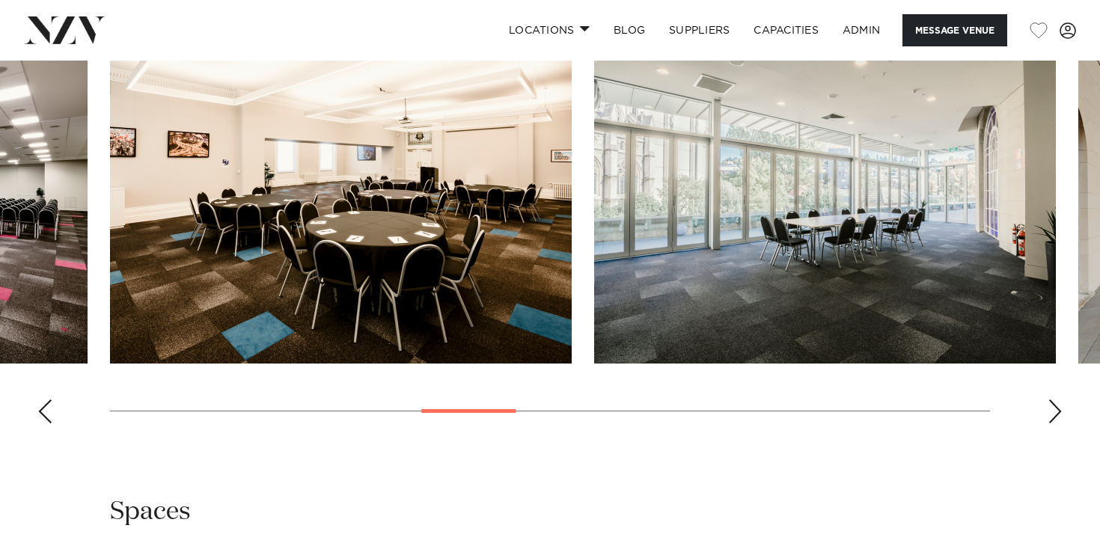
click at [49, 410] on div "Previous slide" at bounding box center [44, 412] width 15 height 24
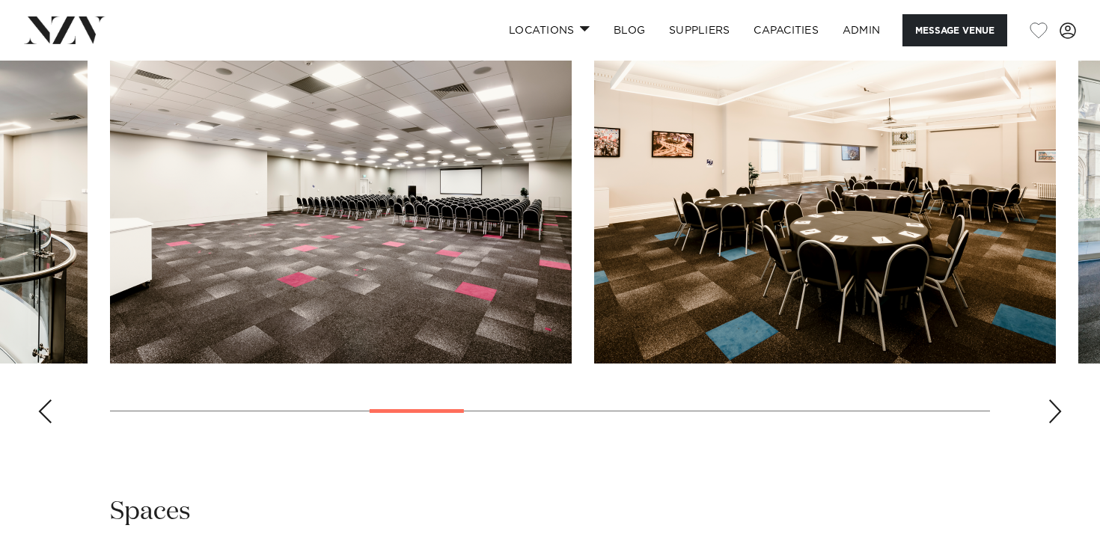
click at [49, 410] on div "Previous slide" at bounding box center [44, 412] width 15 height 24
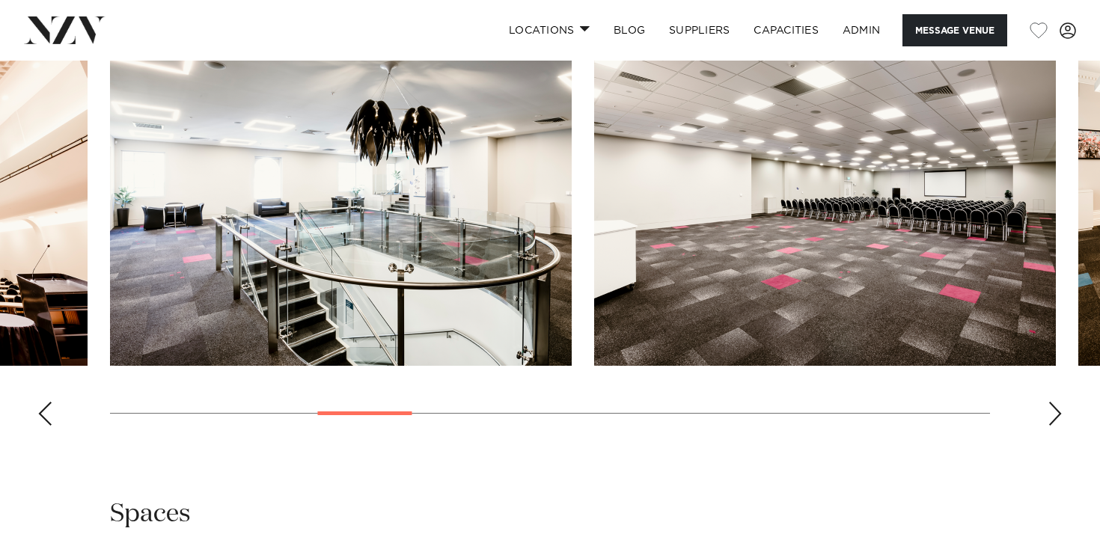
click at [49, 410] on div "Previous slide" at bounding box center [44, 414] width 15 height 24
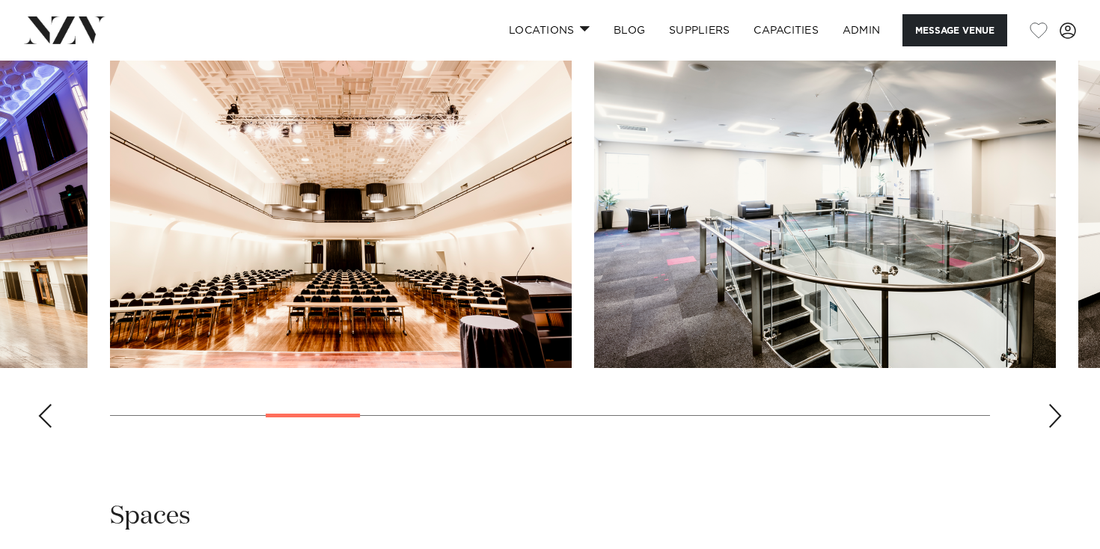
click at [49, 410] on div "Previous slide" at bounding box center [44, 416] width 15 height 24
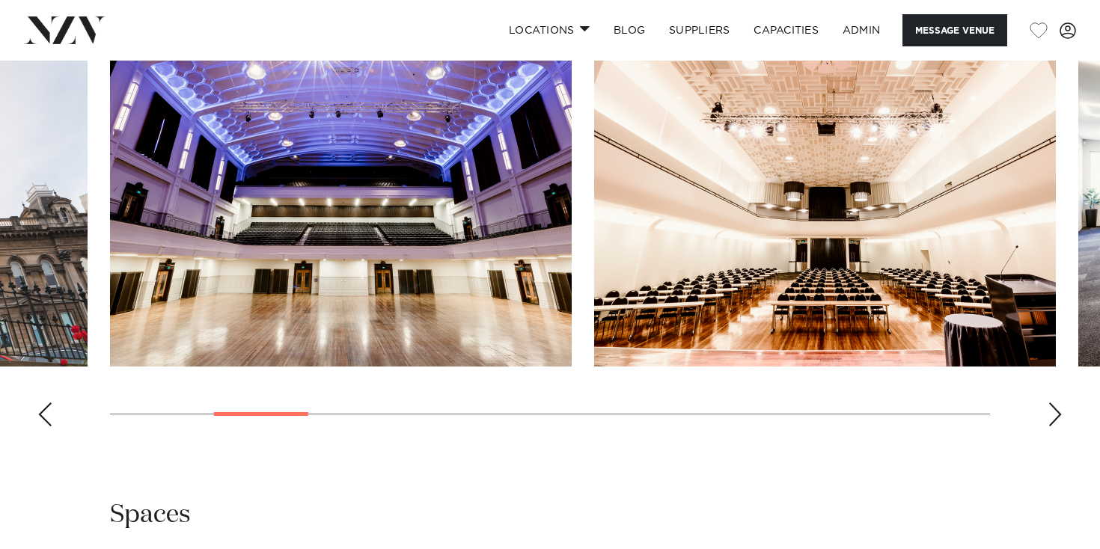
click at [49, 410] on div "Previous slide" at bounding box center [44, 415] width 15 height 24
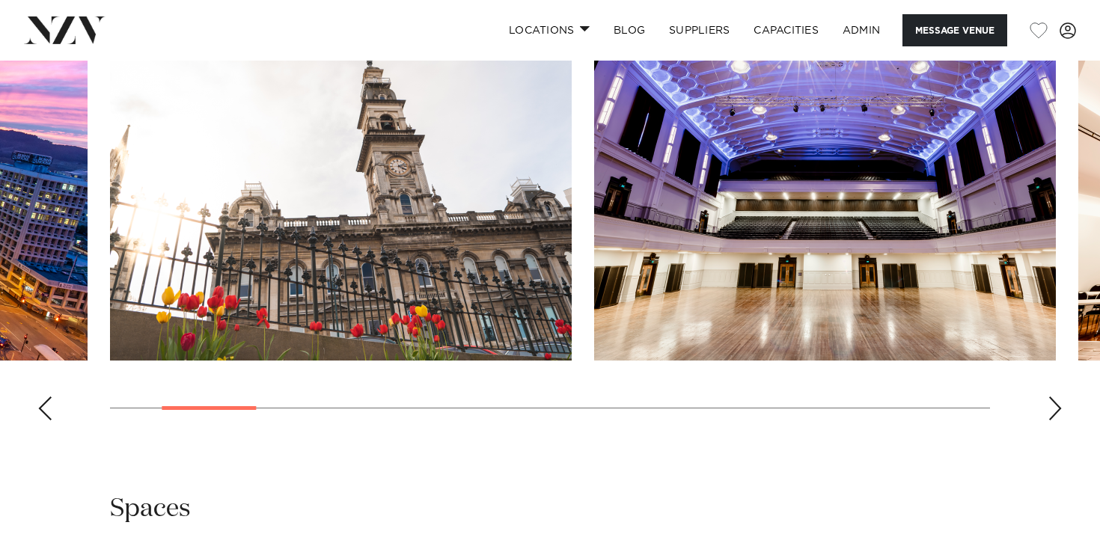
scroll to position [1558, 0]
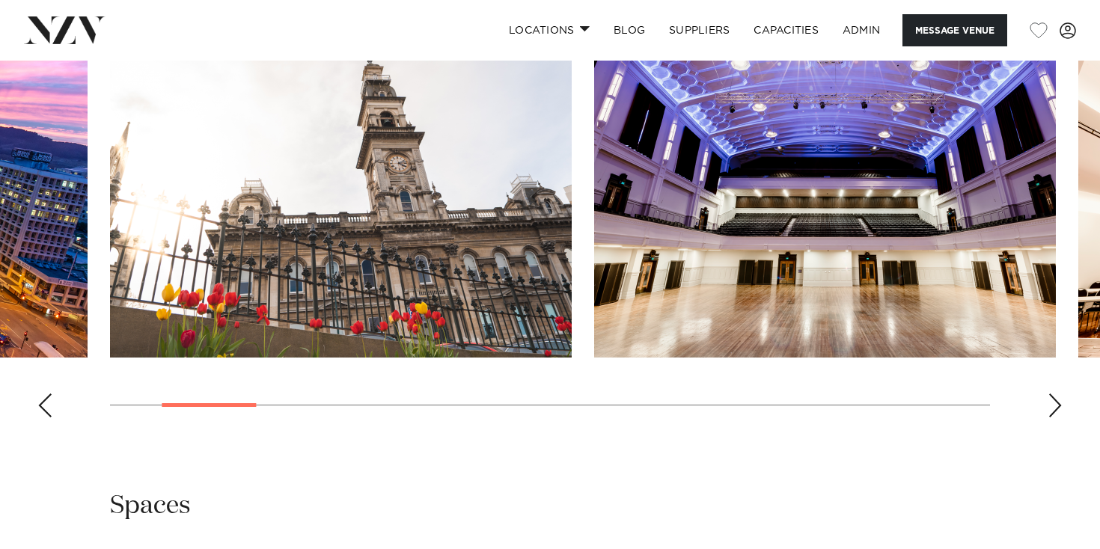
click at [57, 32] on img at bounding box center [65, 29] width 82 height 27
click at [27, 394] on swiper-container at bounding box center [550, 224] width 1100 height 411
click at [39, 396] on div "Previous slide" at bounding box center [44, 406] width 15 height 24
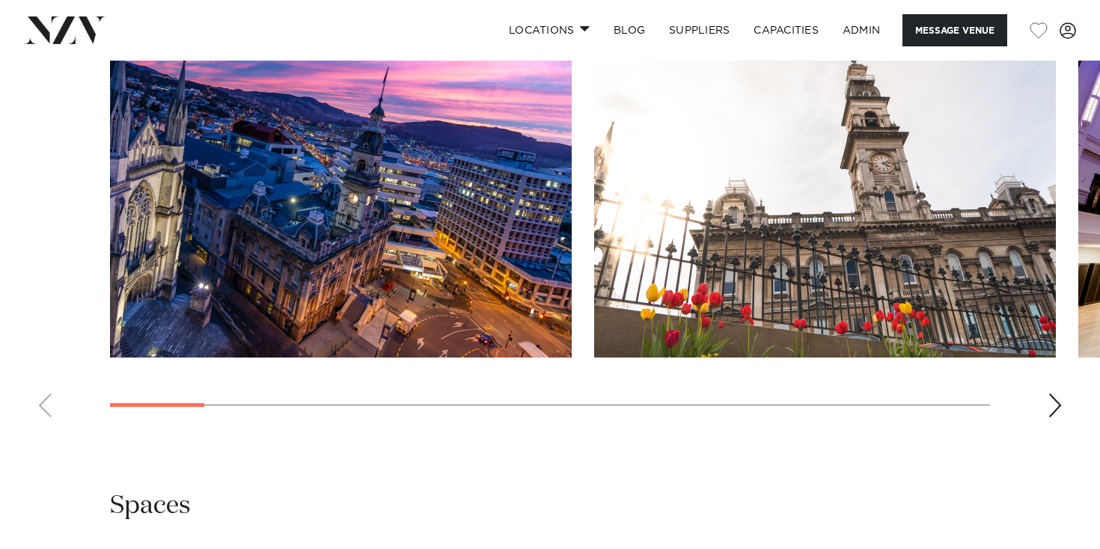
click at [43, 397] on swiper-container at bounding box center [550, 224] width 1100 height 411
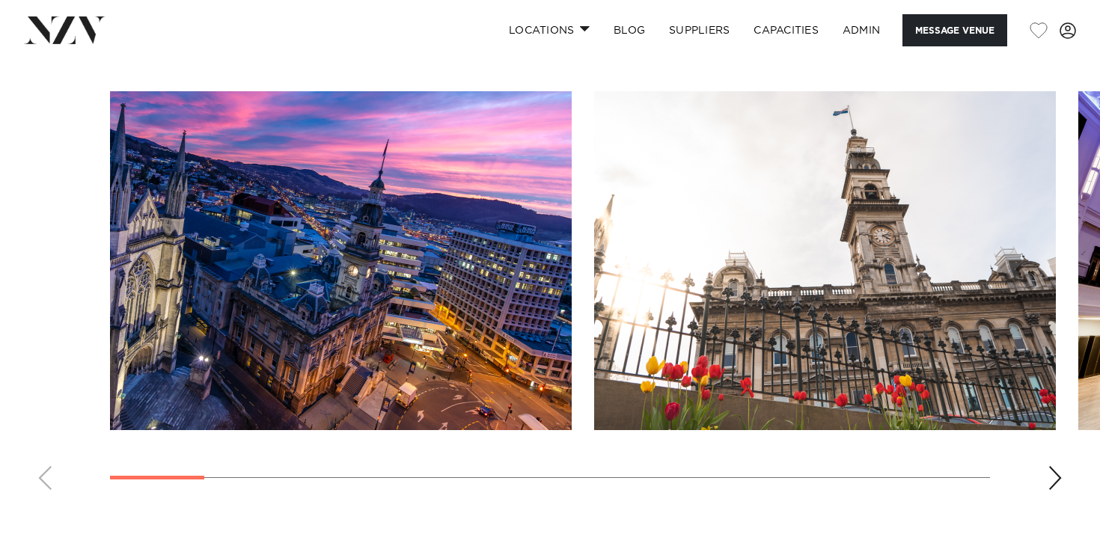
click at [1062, 466] on div "Next slide" at bounding box center [1055, 478] width 15 height 24
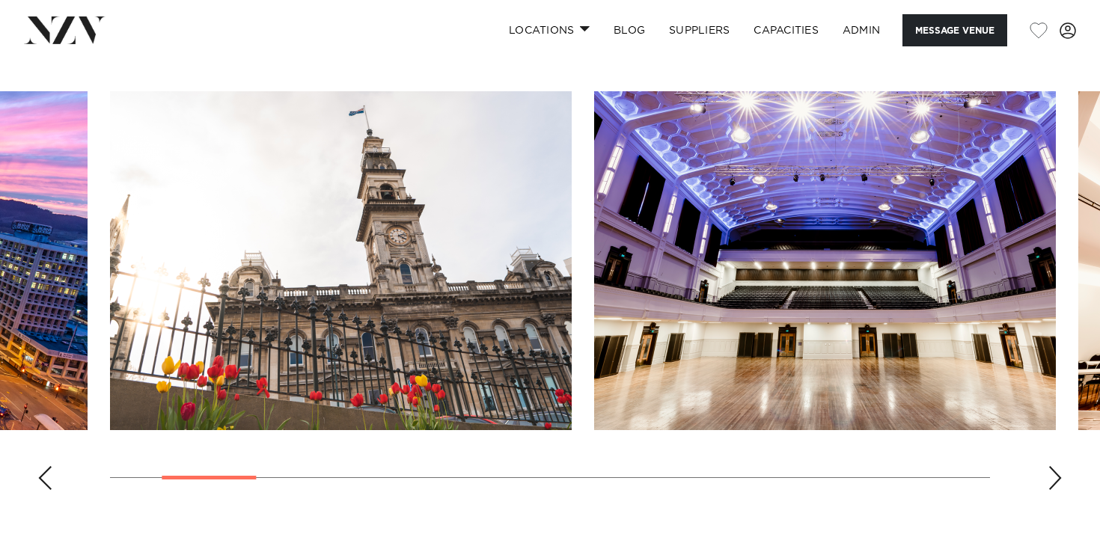
click at [1062, 466] on div "Next slide" at bounding box center [1055, 478] width 15 height 24
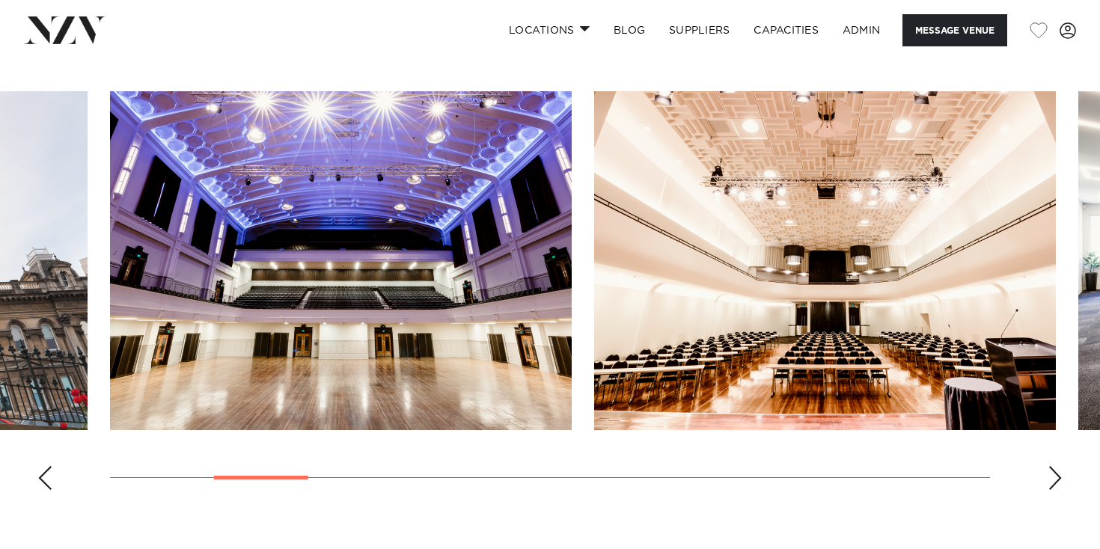
scroll to position [1450, 0]
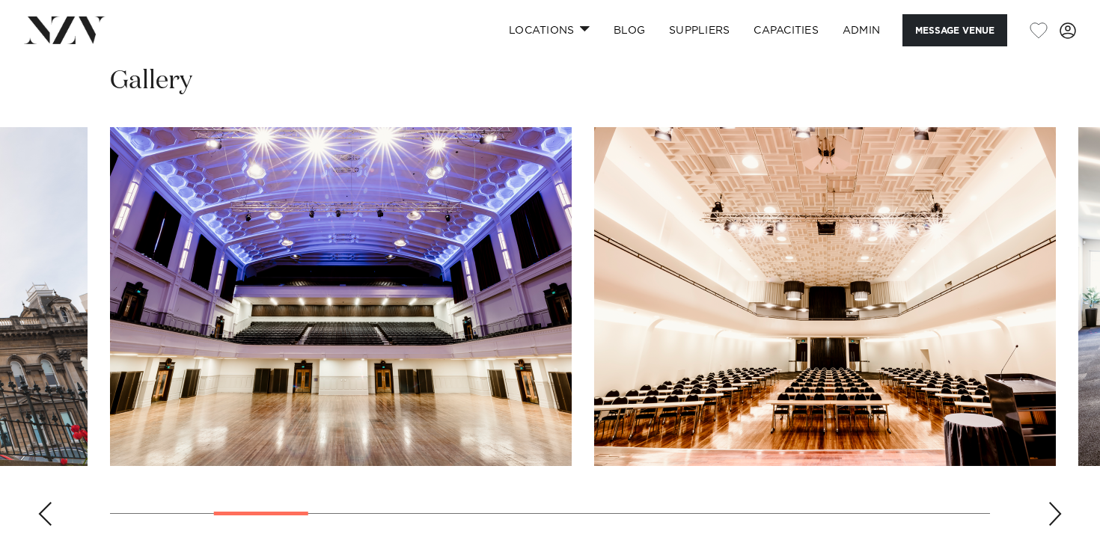
click at [37, 502] on div "Previous slide" at bounding box center [44, 514] width 15 height 24
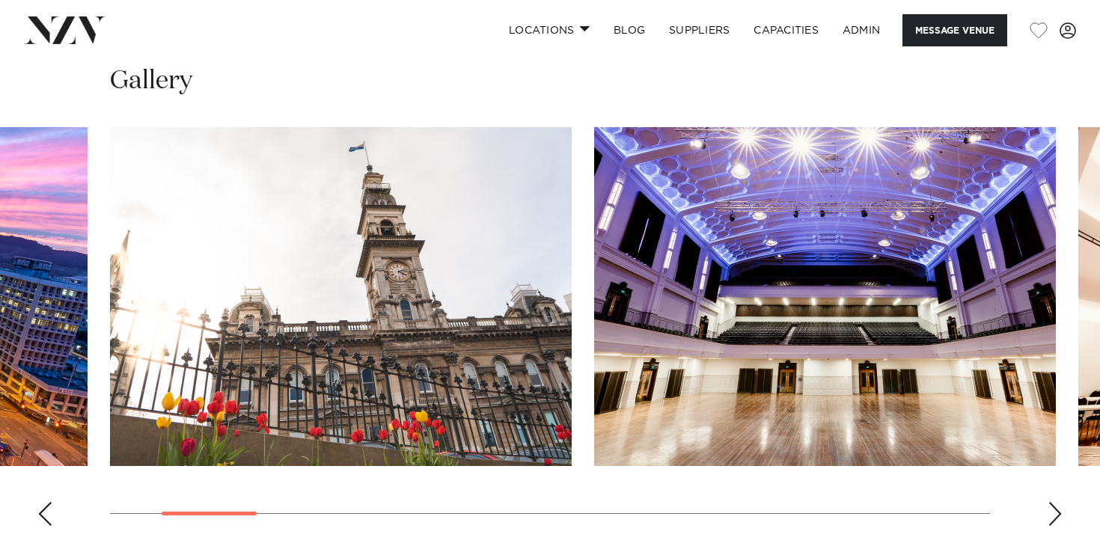
click at [37, 502] on div "Previous slide" at bounding box center [44, 514] width 15 height 24
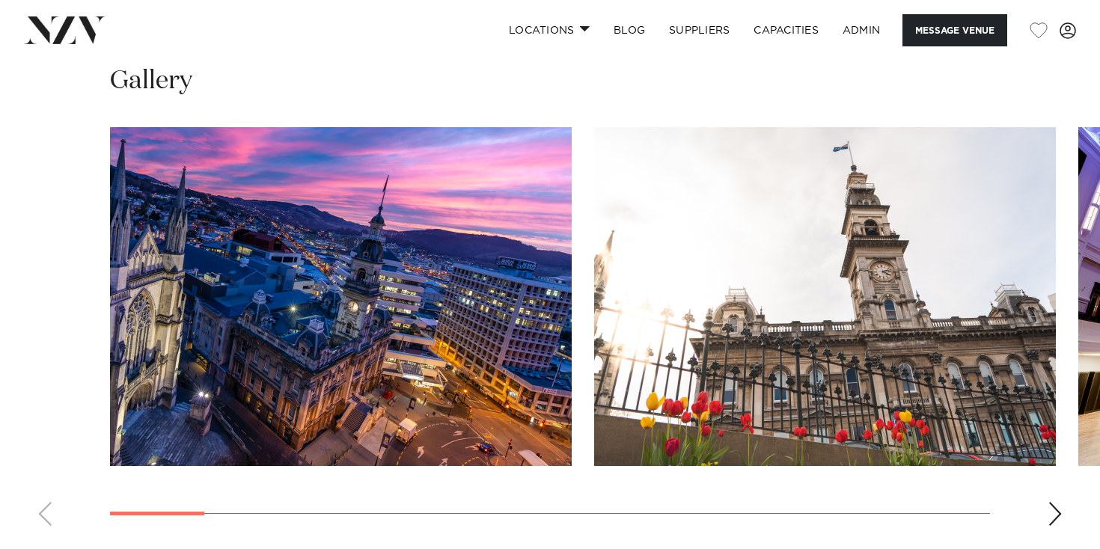
click at [451, 380] on img "1 / 17" at bounding box center [341, 296] width 462 height 339
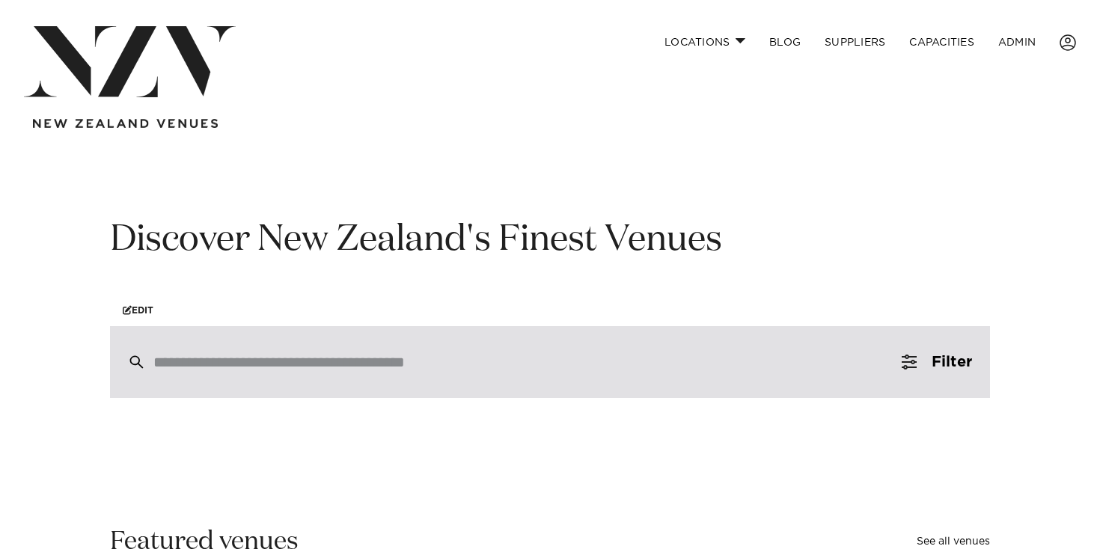
click at [294, 382] on div at bounding box center [550, 362] width 880 height 72
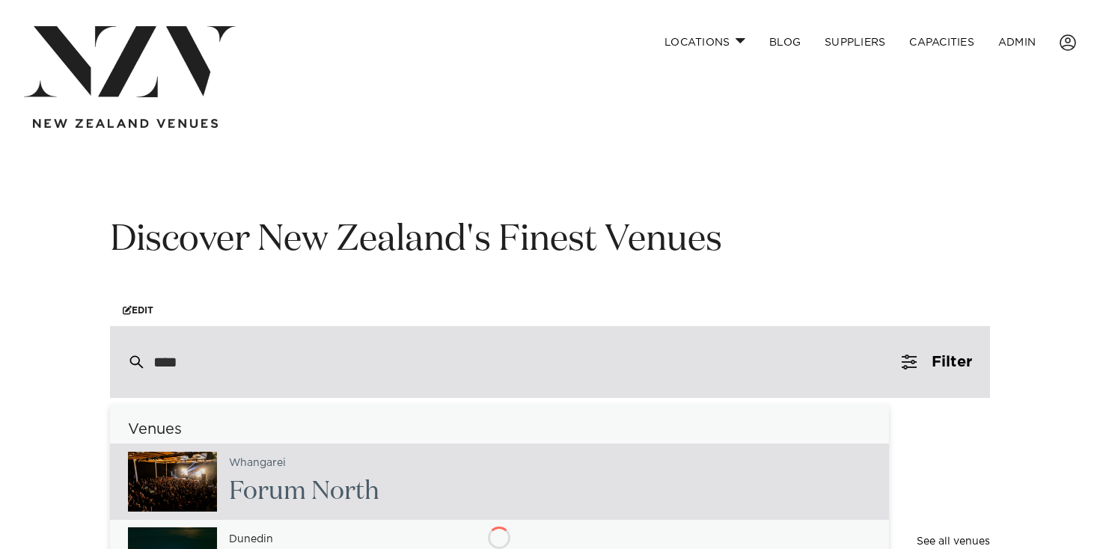
type input "*****"
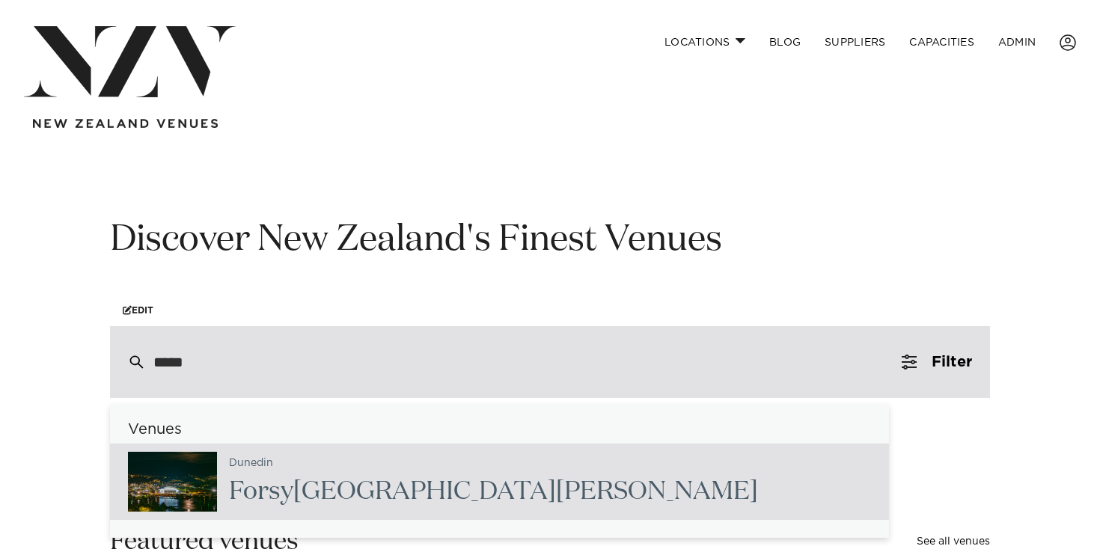
click at [351, 495] on h2 "Forsy th Barr Stadium" at bounding box center [493, 492] width 529 height 34
type input "**********"
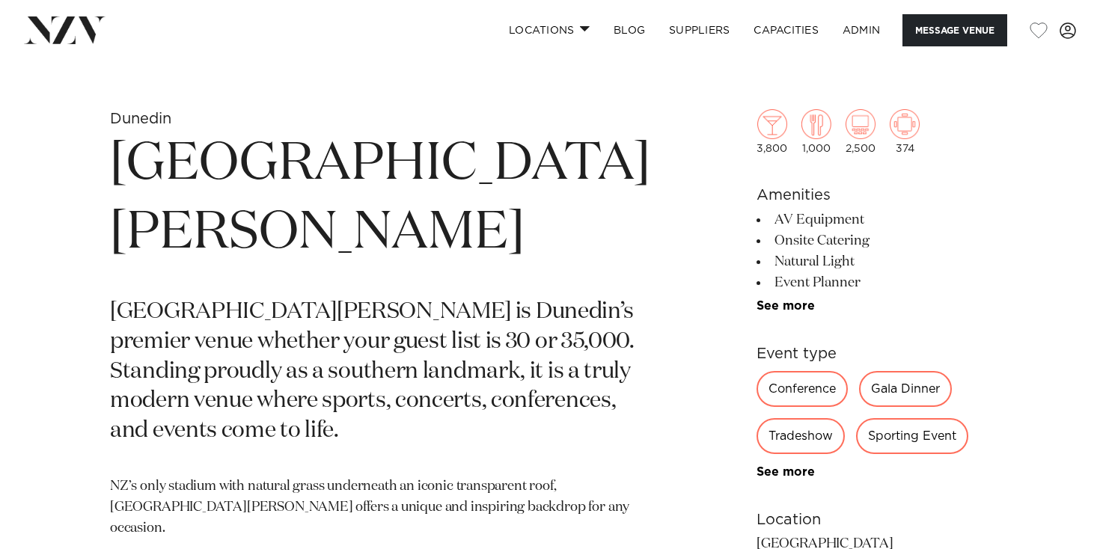
click at [382, 397] on section "Dunedin [GEOGRAPHIC_DATA][PERSON_NAME] [GEOGRAPHIC_DATA][PERSON_NAME] is [PERSO…" at bounding box center [380, 541] width 540 height 865
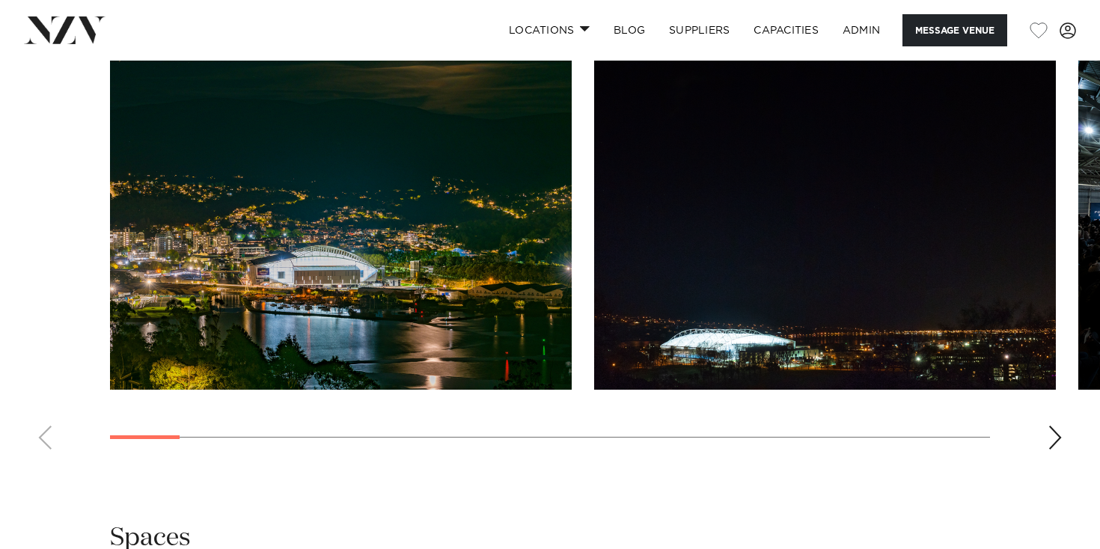
scroll to position [1537, 0]
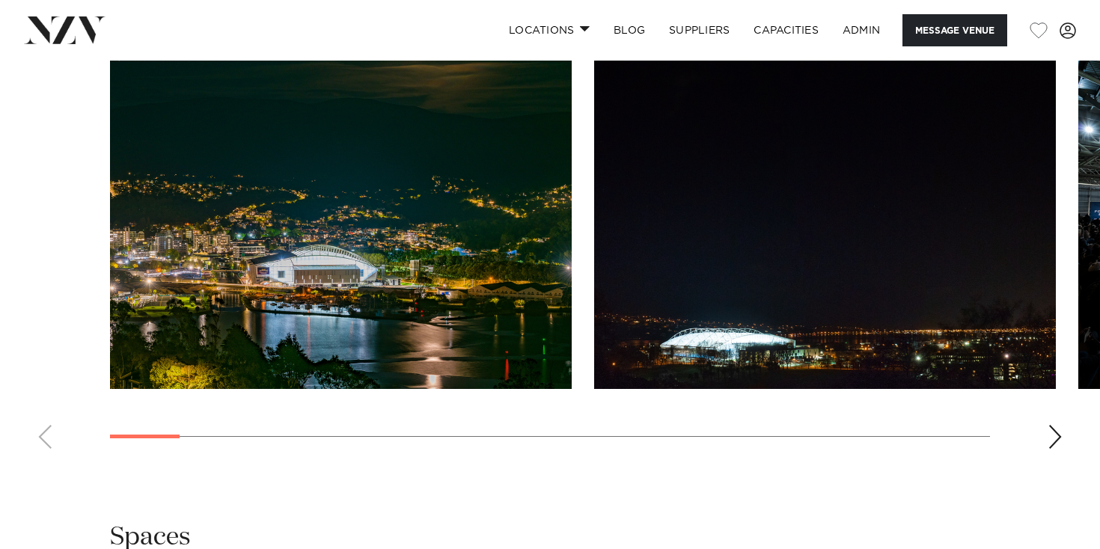
click at [1044, 400] on swiper-container at bounding box center [550, 255] width 1100 height 411
click at [1050, 425] on div "Next slide" at bounding box center [1055, 437] width 15 height 24
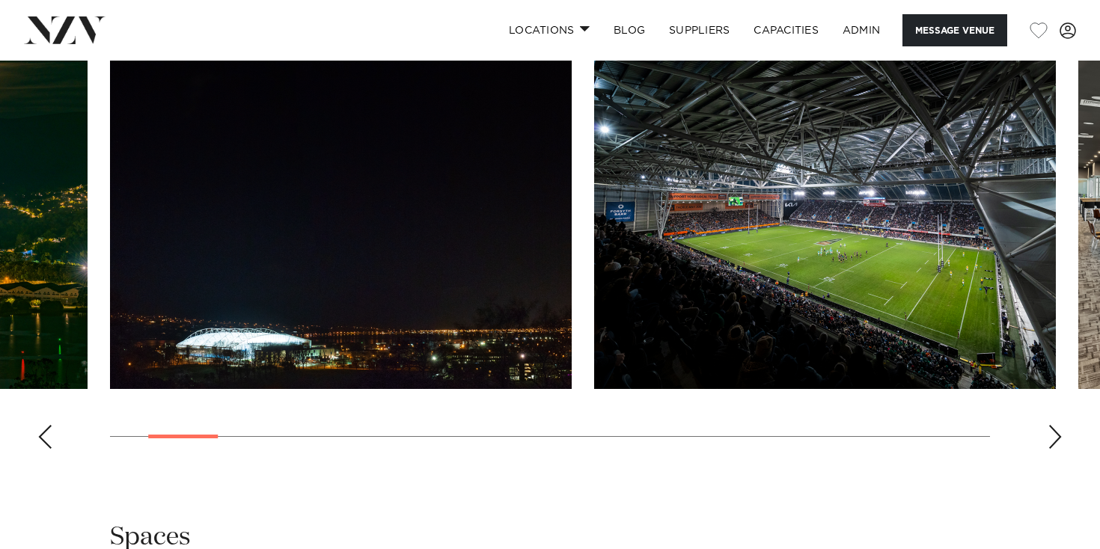
click at [1050, 425] on div "Next slide" at bounding box center [1055, 437] width 15 height 24
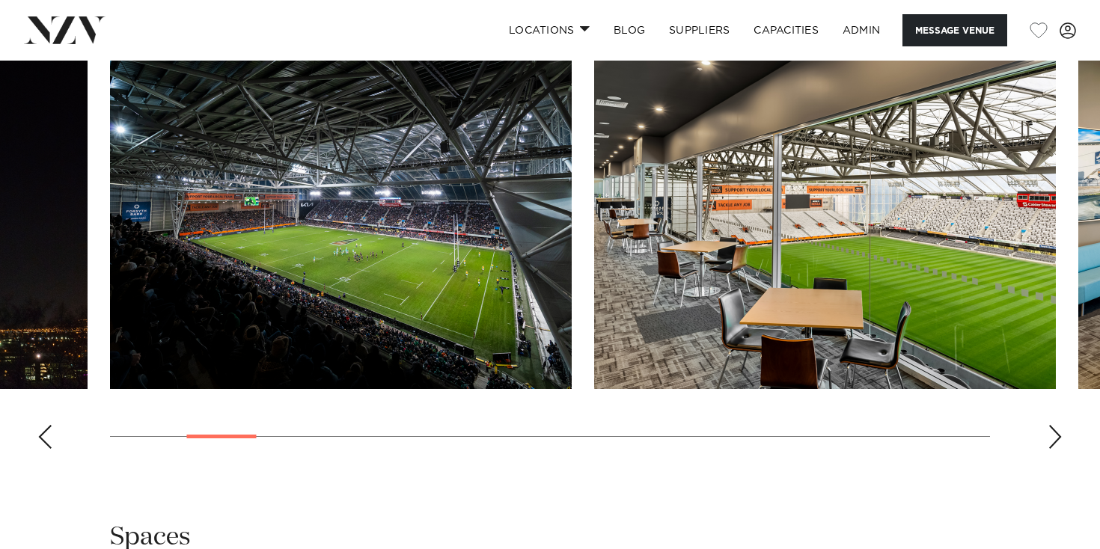
click at [1050, 425] on div "Next slide" at bounding box center [1055, 437] width 15 height 24
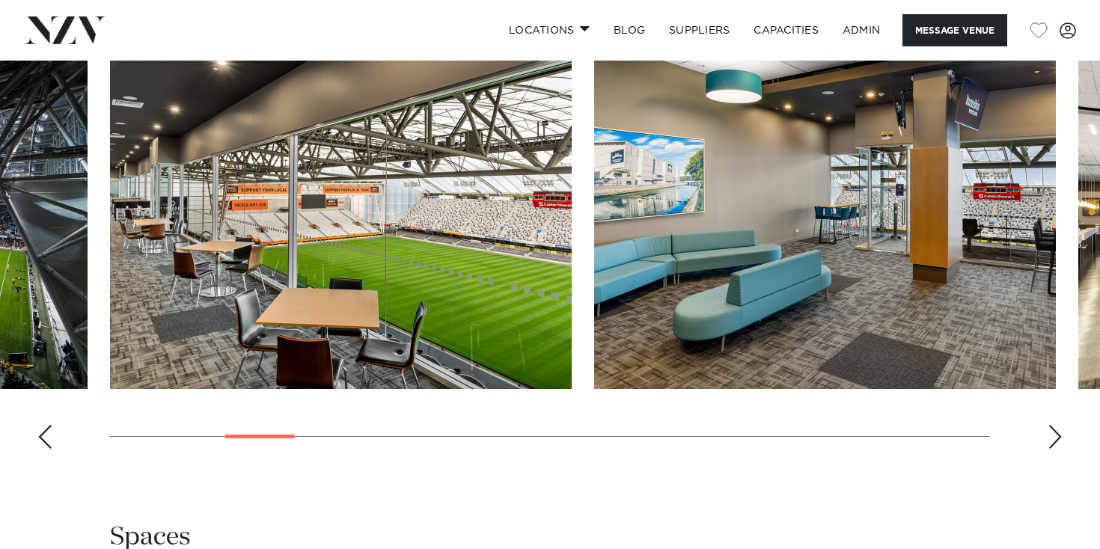
click at [1050, 425] on div "Next slide" at bounding box center [1055, 437] width 15 height 24
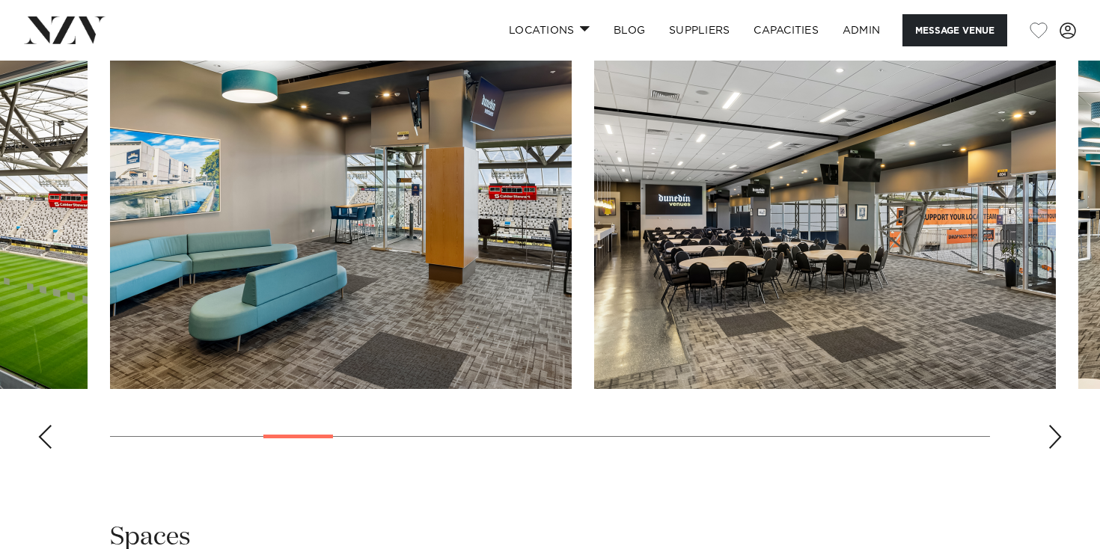
click at [1050, 425] on div "Next slide" at bounding box center [1055, 437] width 15 height 24
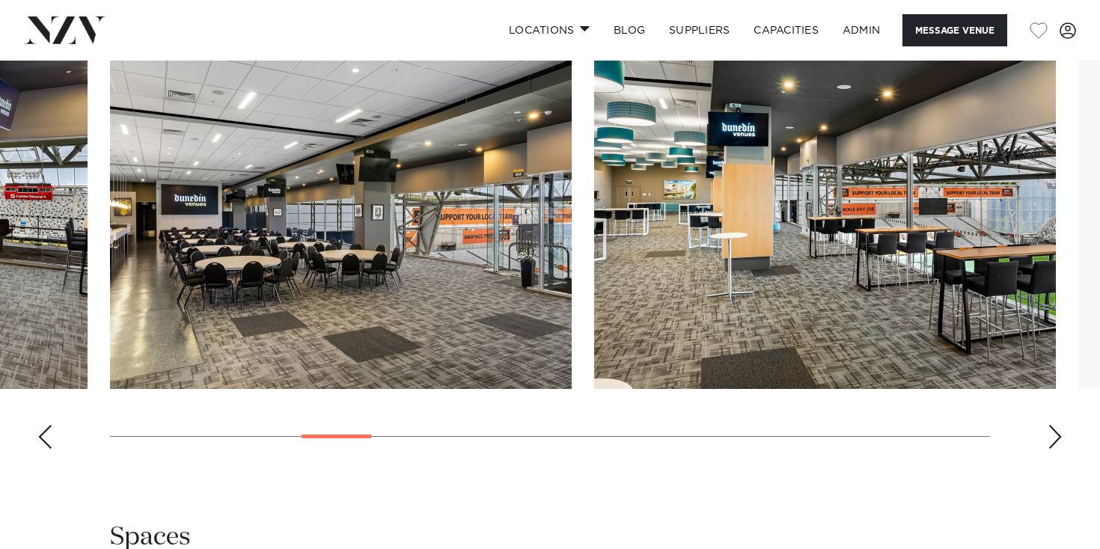
click at [1050, 425] on div "Next slide" at bounding box center [1055, 437] width 15 height 24
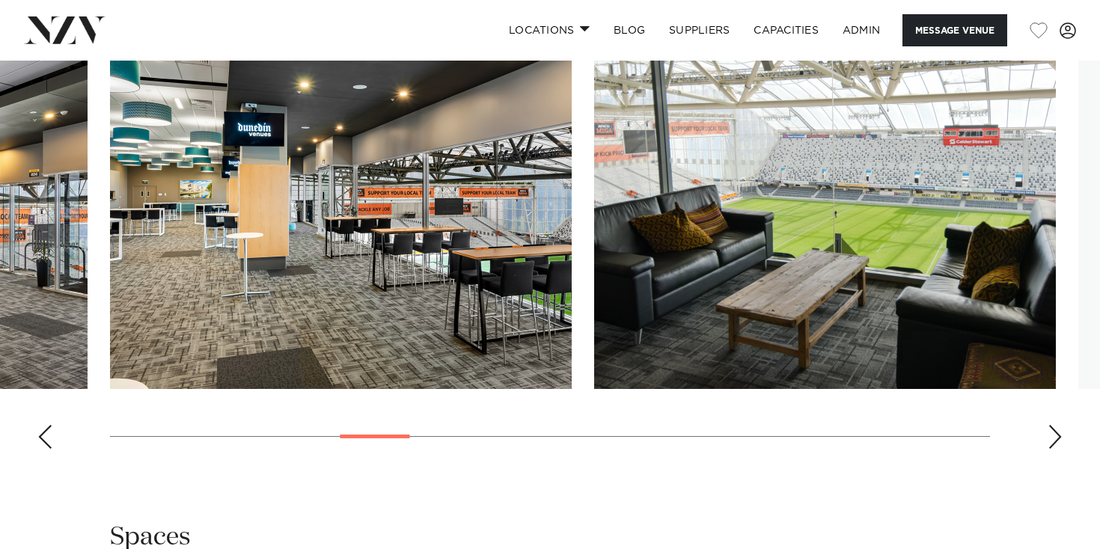
click at [1050, 425] on div "Next slide" at bounding box center [1055, 437] width 15 height 24
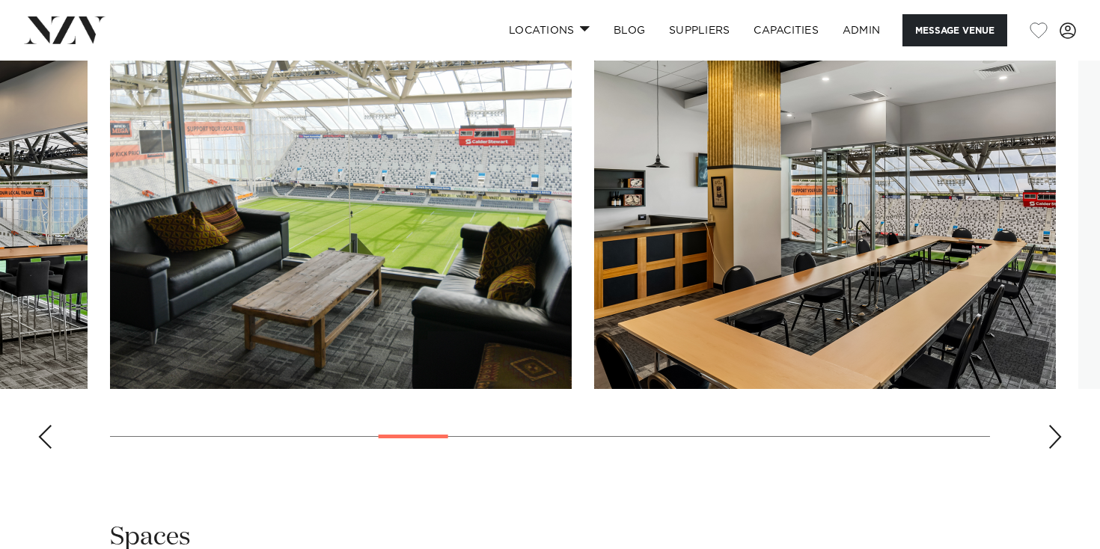
click at [1050, 425] on div "Next slide" at bounding box center [1055, 437] width 15 height 24
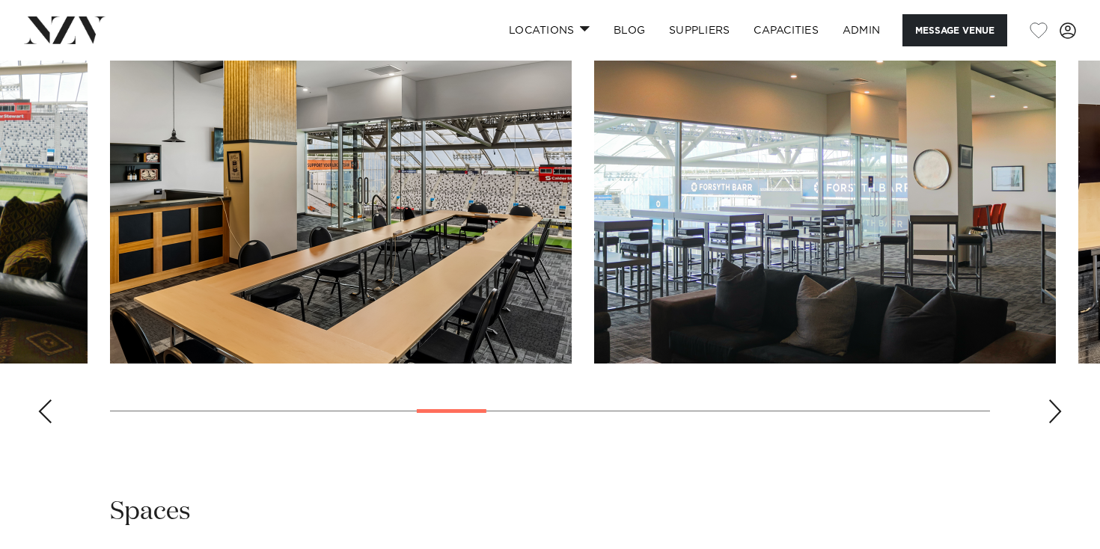
click at [1047, 403] on swiper-container at bounding box center [550, 230] width 1100 height 411
click at [1048, 400] on div "Next slide" at bounding box center [1055, 412] width 15 height 24
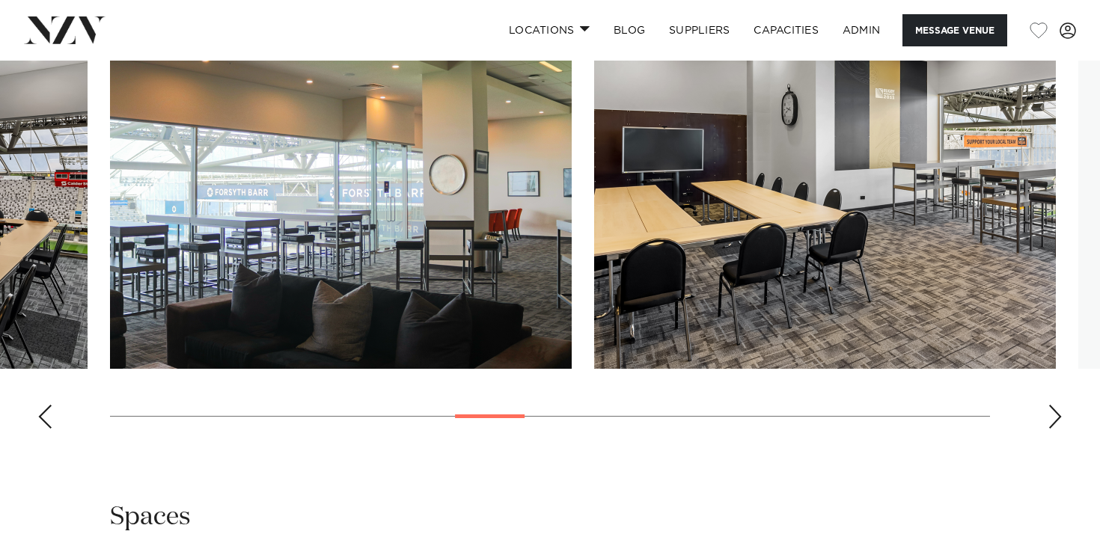
click at [1048, 405] on div "Next slide" at bounding box center [1055, 417] width 15 height 24
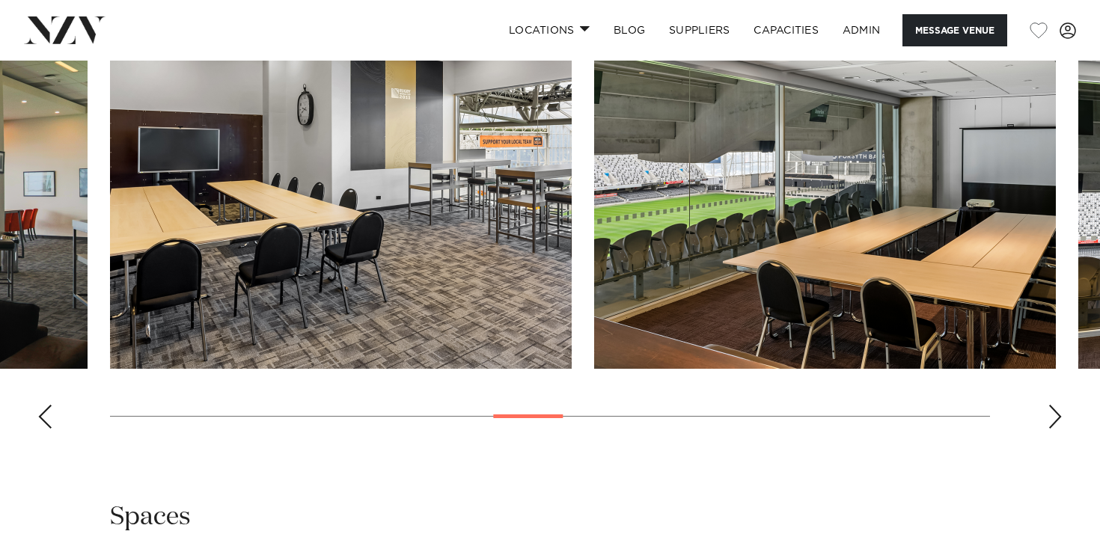
scroll to position [1552, 0]
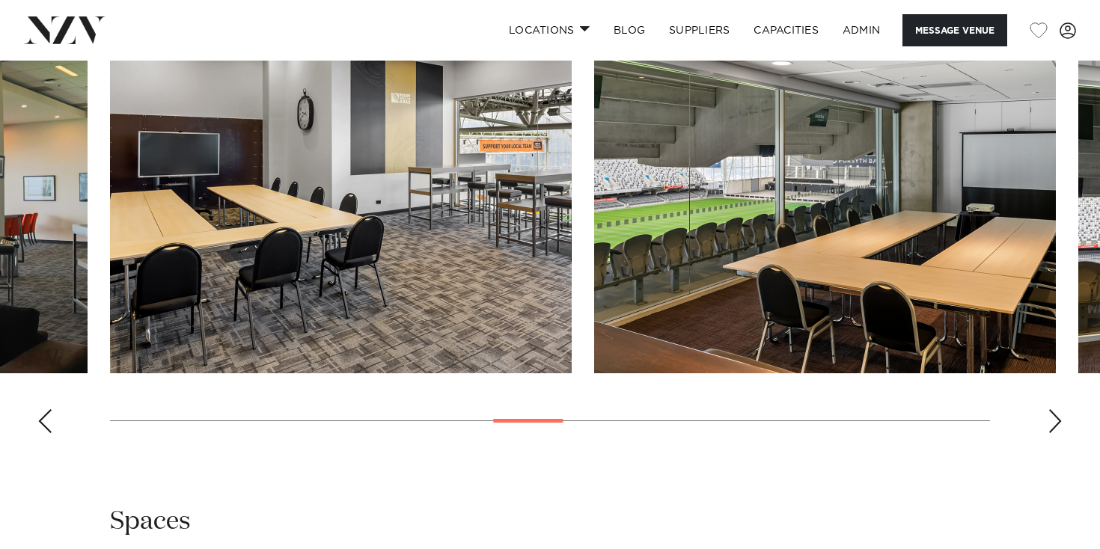
click at [1048, 409] on div "Next slide" at bounding box center [1055, 421] width 15 height 24
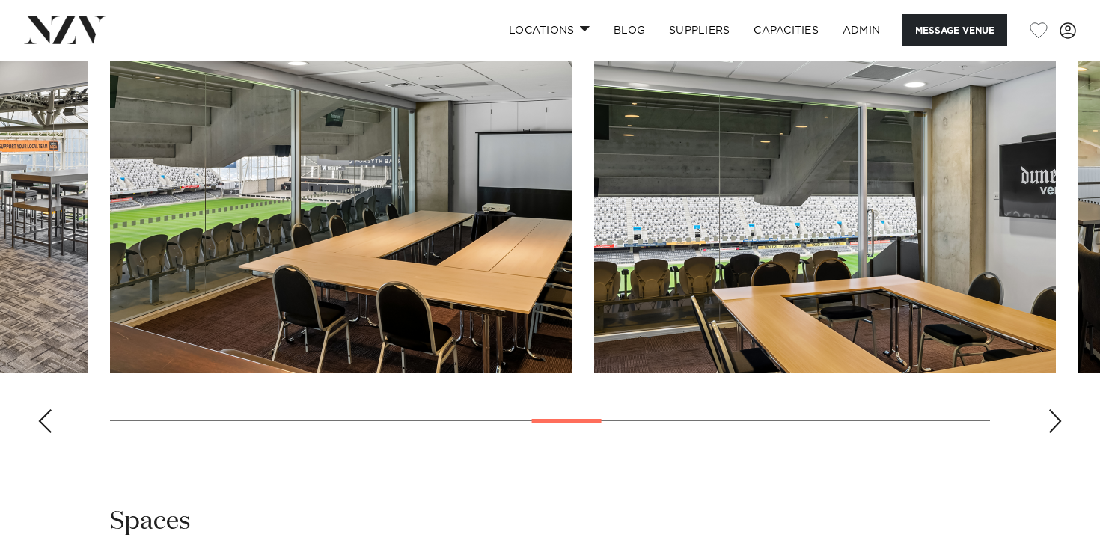
click at [1048, 409] on div "Next slide" at bounding box center [1055, 421] width 15 height 24
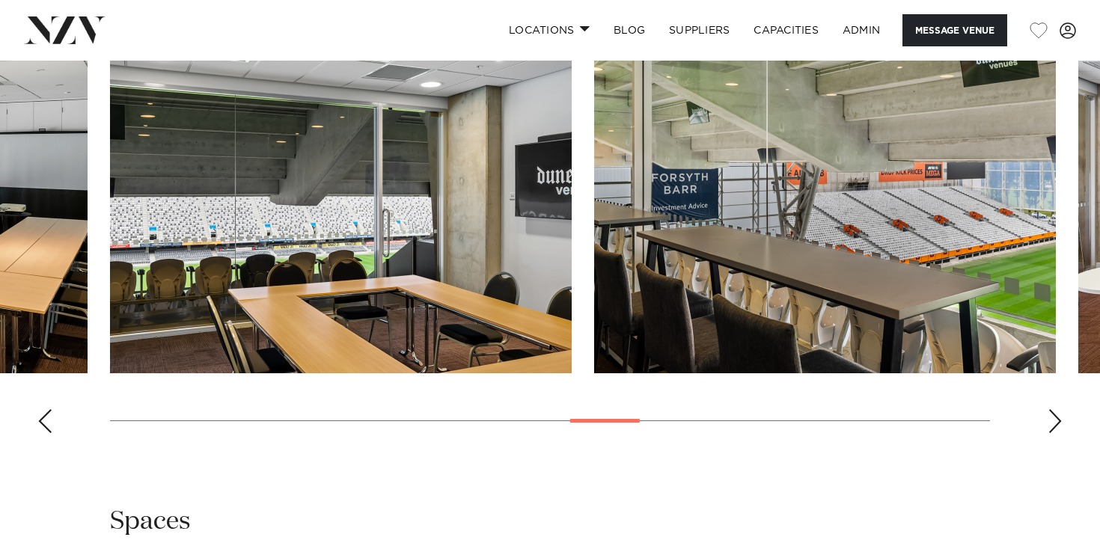
click at [1048, 409] on div "Next slide" at bounding box center [1055, 421] width 15 height 24
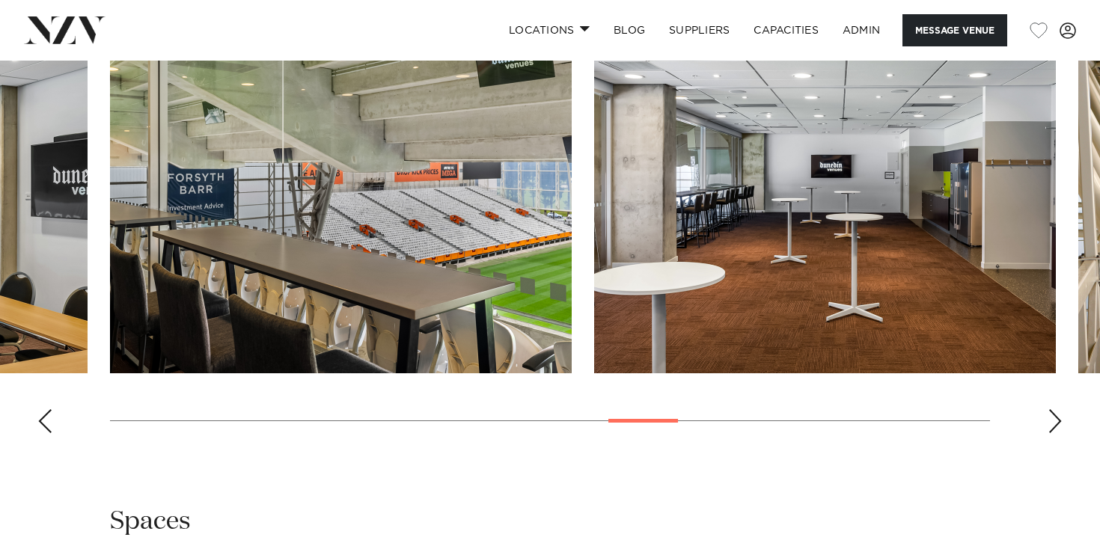
click at [1048, 409] on div "Next slide" at bounding box center [1055, 421] width 15 height 24
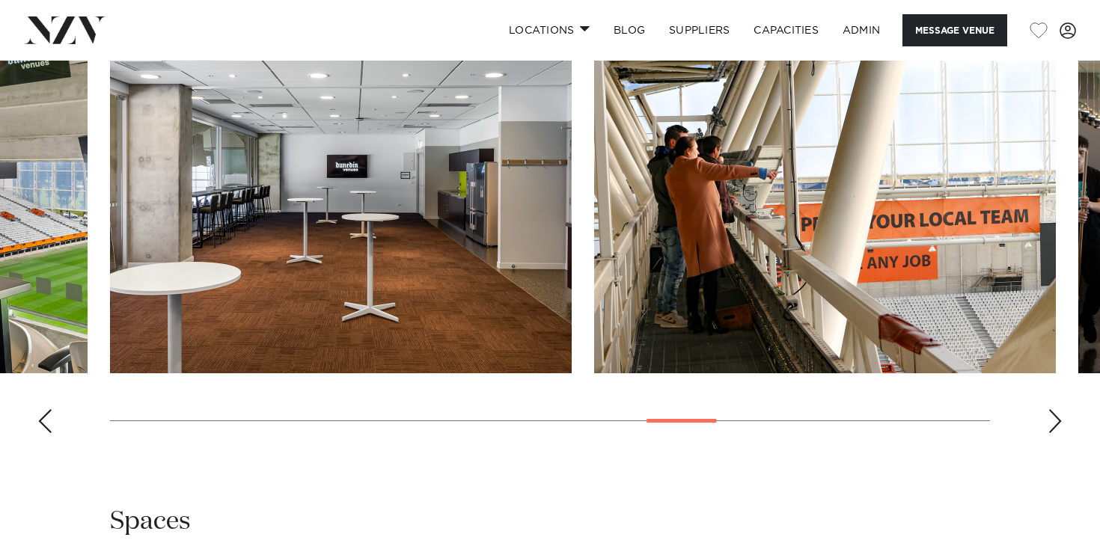
click at [1048, 409] on div "Next slide" at bounding box center [1055, 421] width 15 height 24
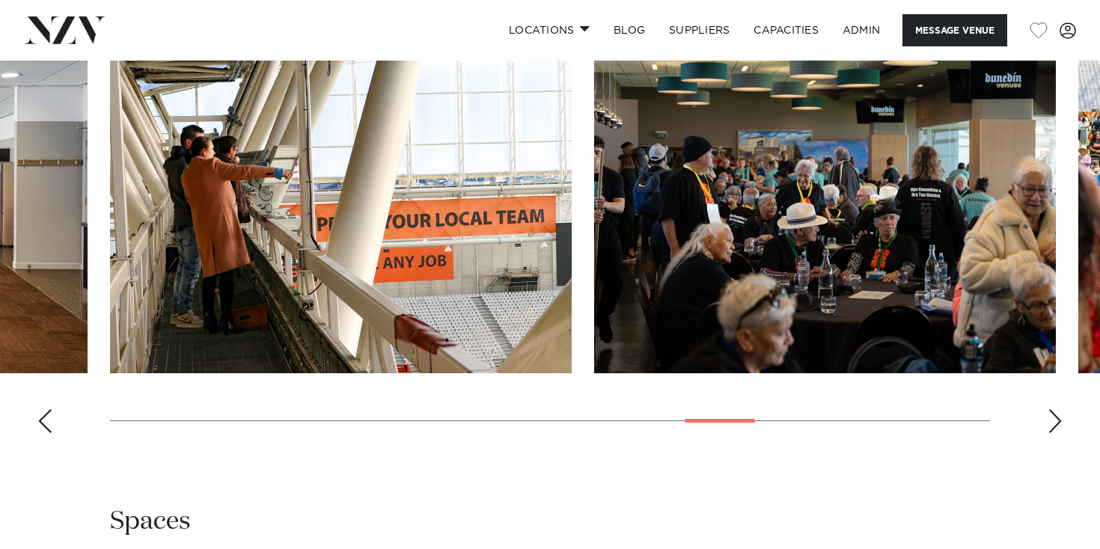
click at [1048, 409] on div "Next slide" at bounding box center [1055, 421] width 15 height 24
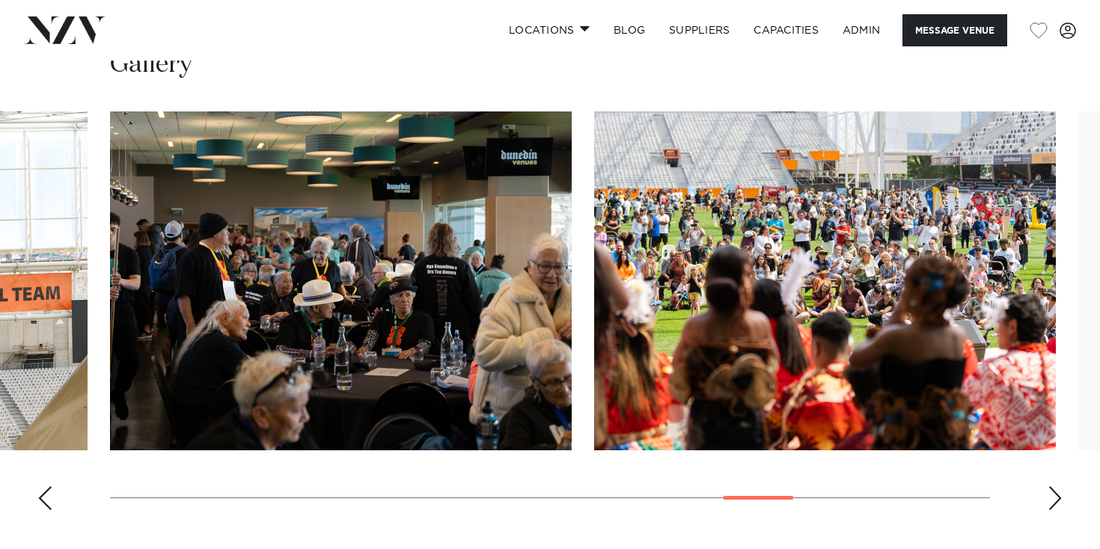
scroll to position [1471, 0]
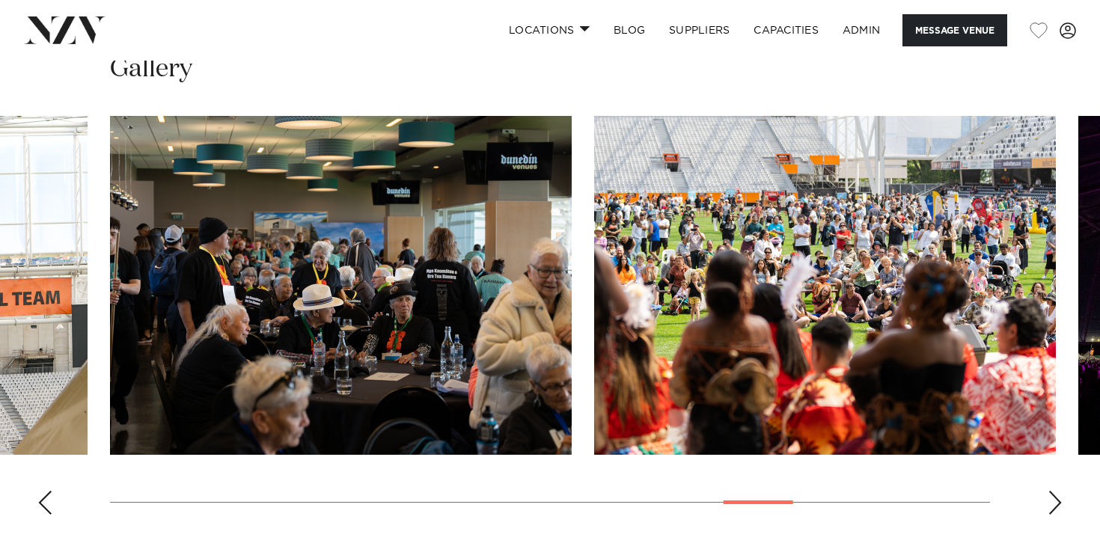
click at [1050, 491] on div "Next slide" at bounding box center [1055, 503] width 15 height 24
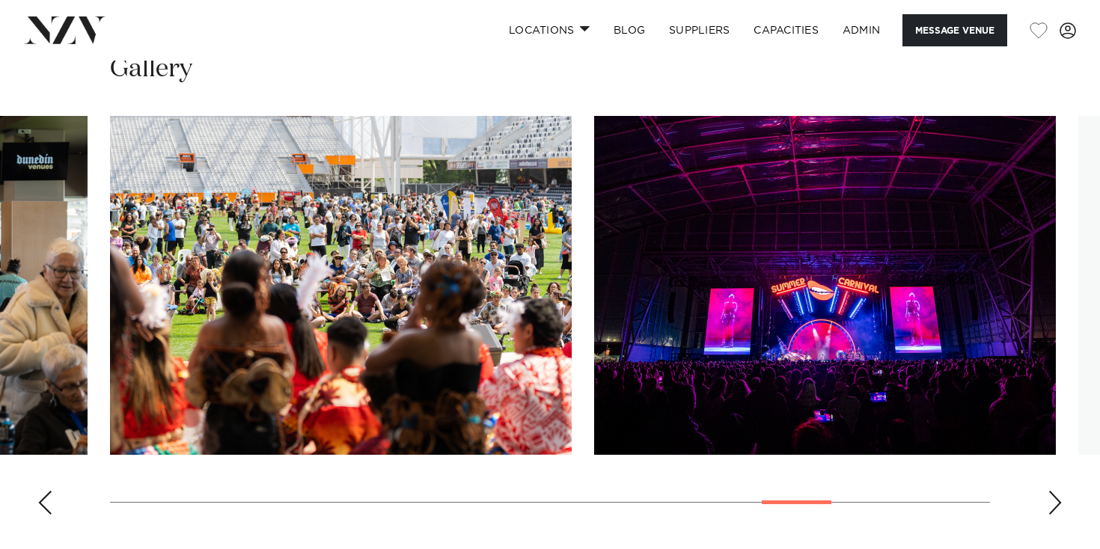
click at [1052, 491] on div "Next slide" at bounding box center [1055, 503] width 15 height 24
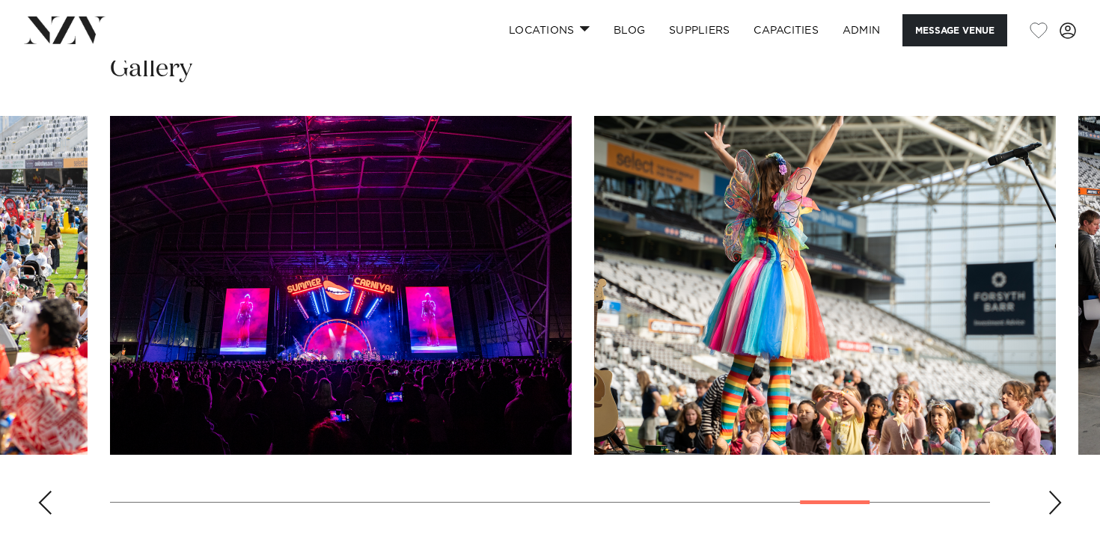
click at [1052, 491] on div "Next slide" at bounding box center [1055, 503] width 15 height 24
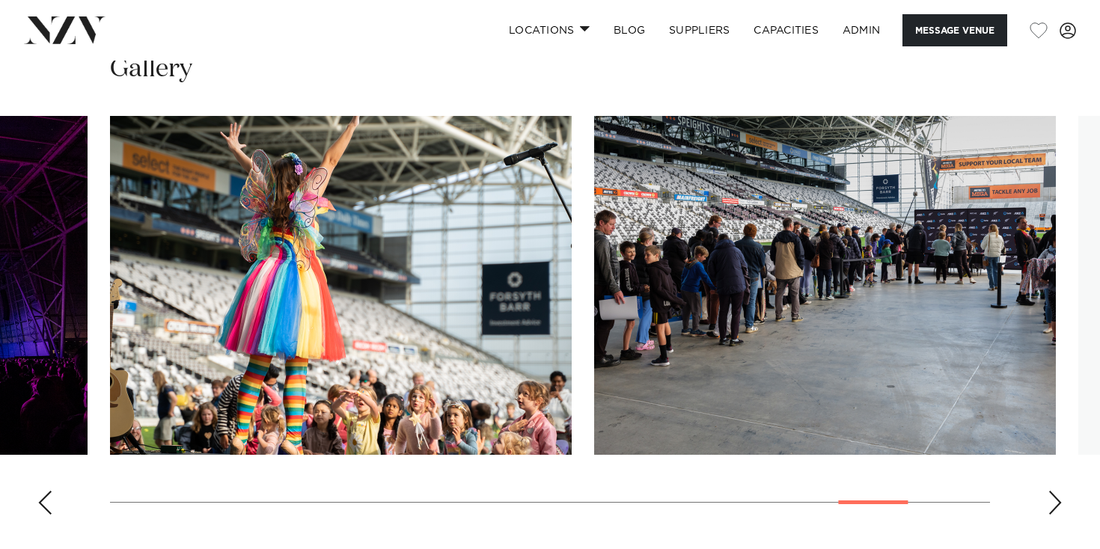
click at [1052, 491] on div "Next slide" at bounding box center [1055, 503] width 15 height 24
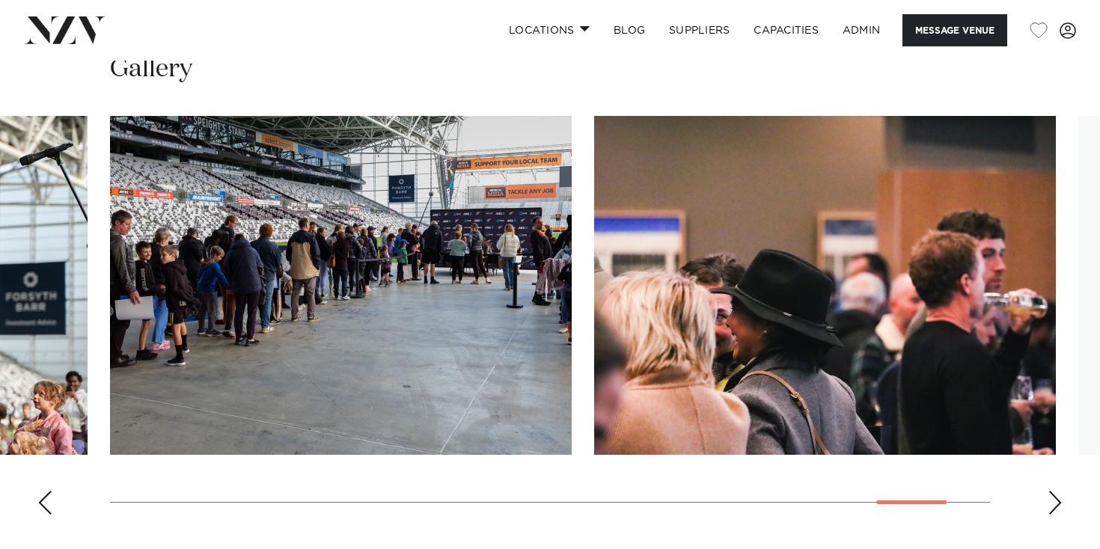
click at [1052, 491] on div "Next slide" at bounding box center [1055, 503] width 15 height 24
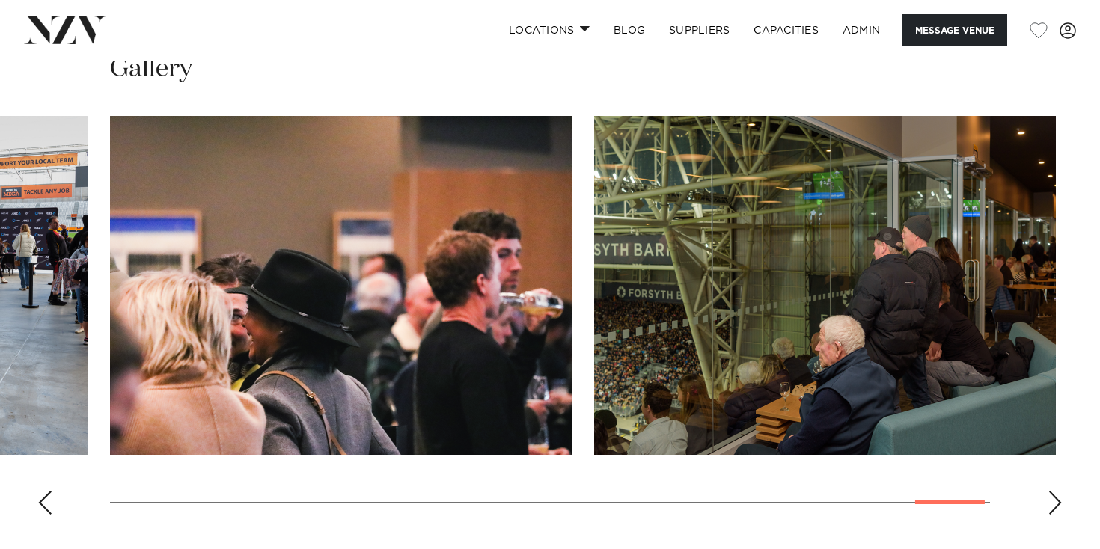
click at [1052, 491] on div "Next slide" at bounding box center [1055, 503] width 15 height 24
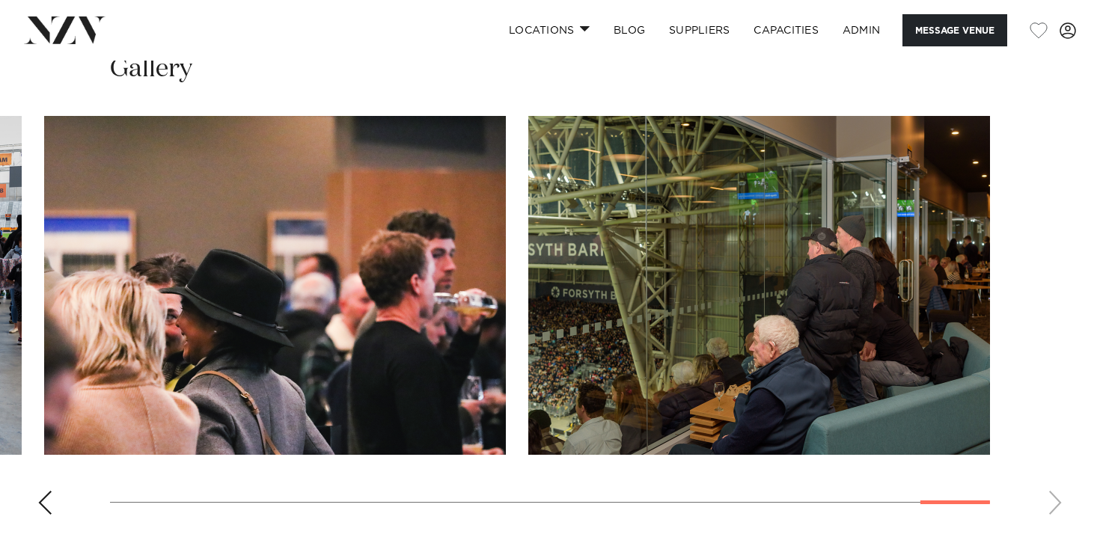
click at [1051, 464] on swiper-container at bounding box center [550, 321] width 1100 height 411
click at [37, 491] on div "Previous slide" at bounding box center [44, 503] width 15 height 24
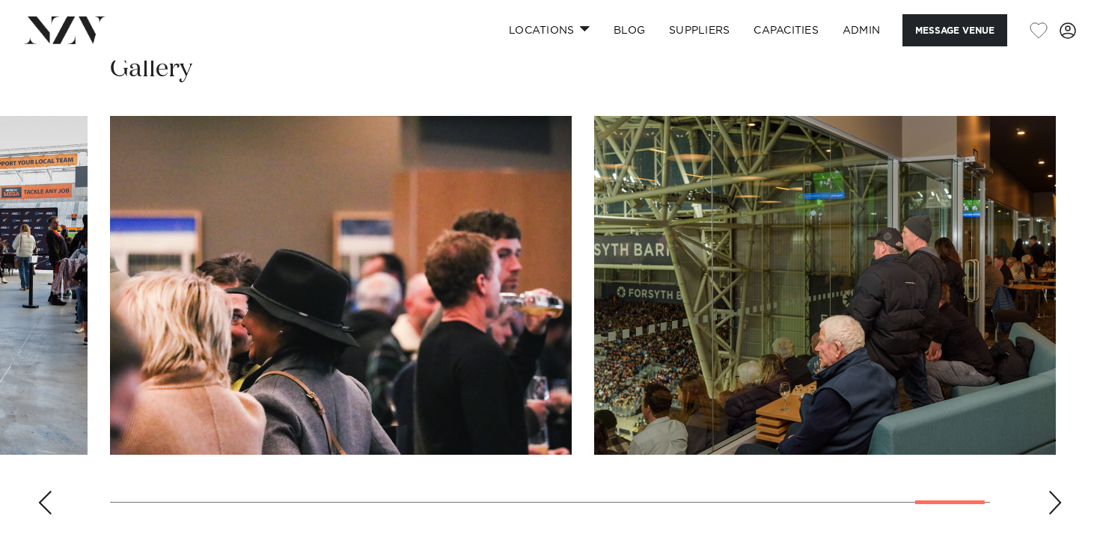
click at [37, 491] on div "Previous slide" at bounding box center [44, 503] width 15 height 24
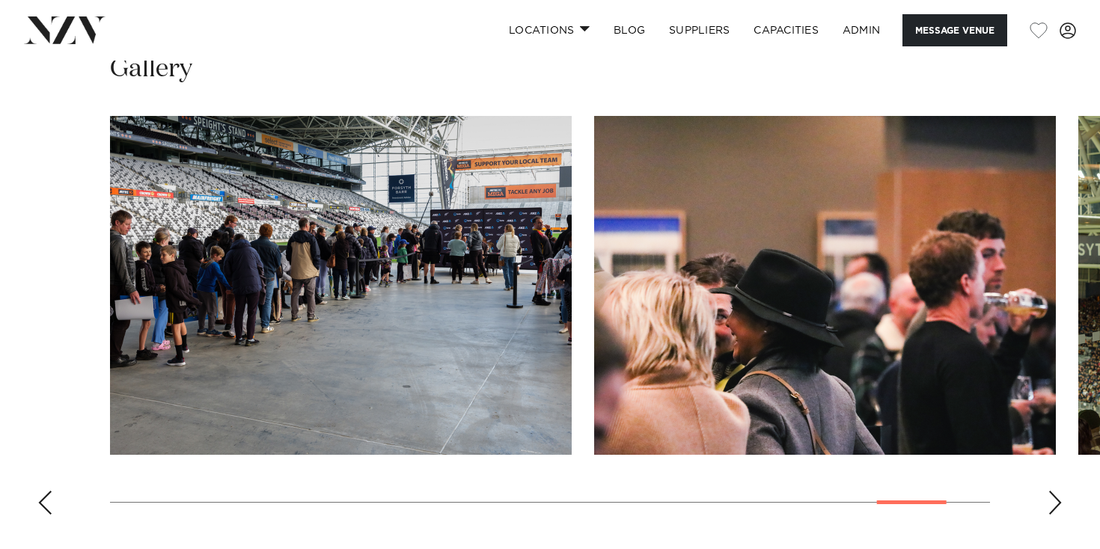
click at [37, 491] on div "Previous slide" at bounding box center [44, 503] width 15 height 24
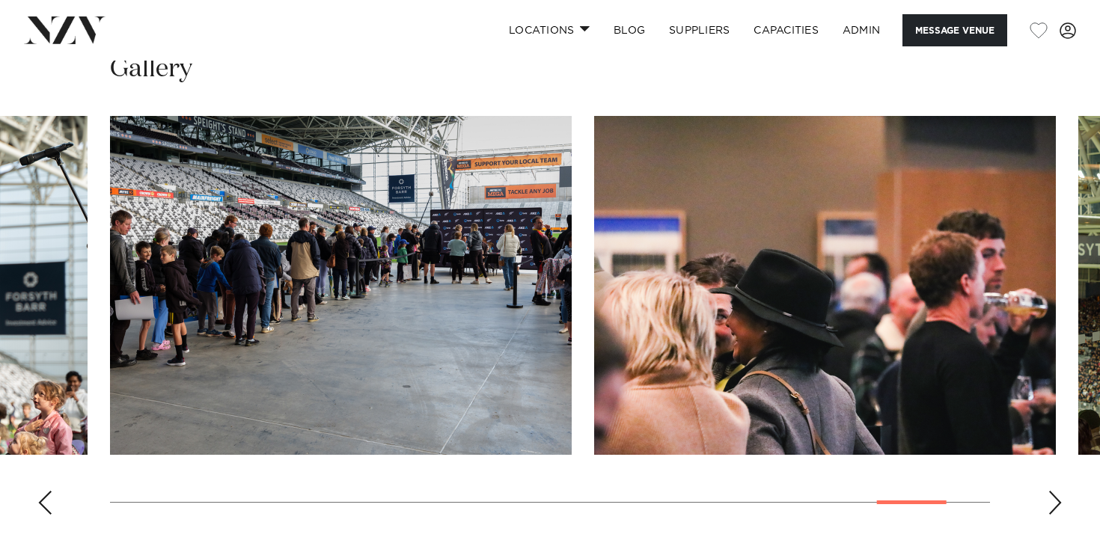
click at [37, 491] on div "Previous slide" at bounding box center [44, 503] width 15 height 24
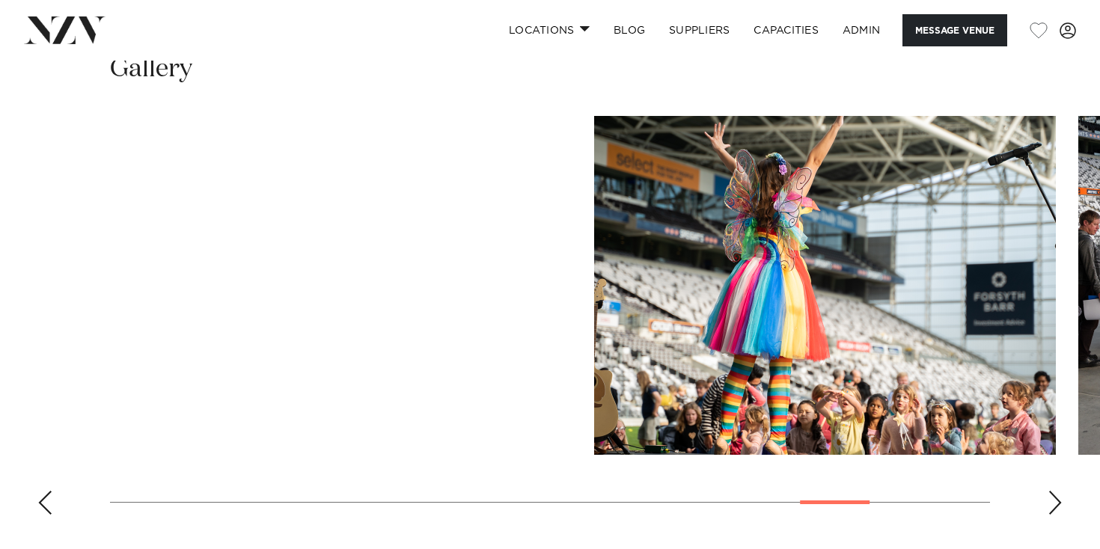
click at [37, 491] on div "Previous slide" at bounding box center [44, 503] width 15 height 24
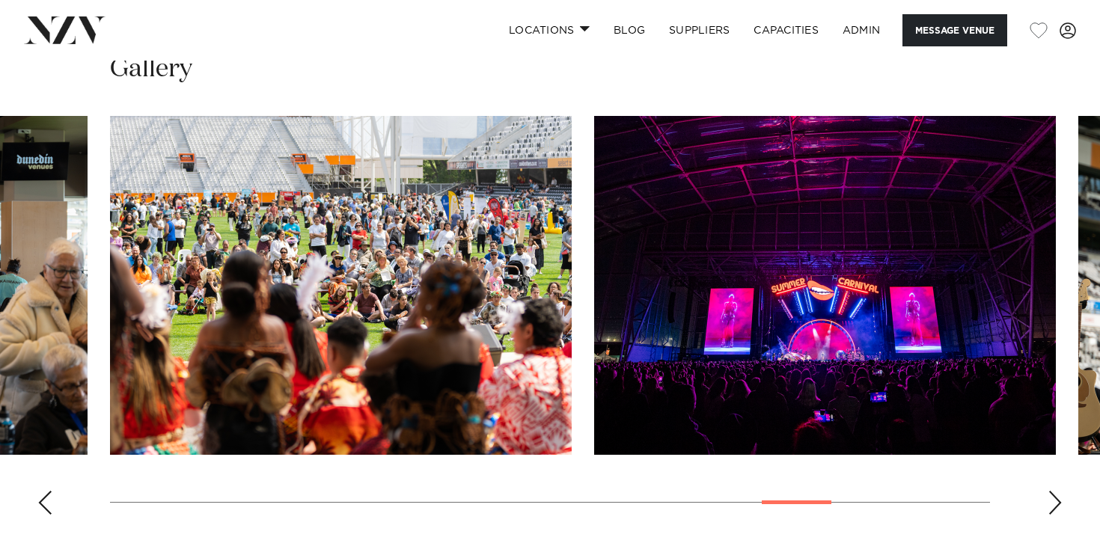
click at [37, 491] on div "Previous slide" at bounding box center [44, 503] width 15 height 24
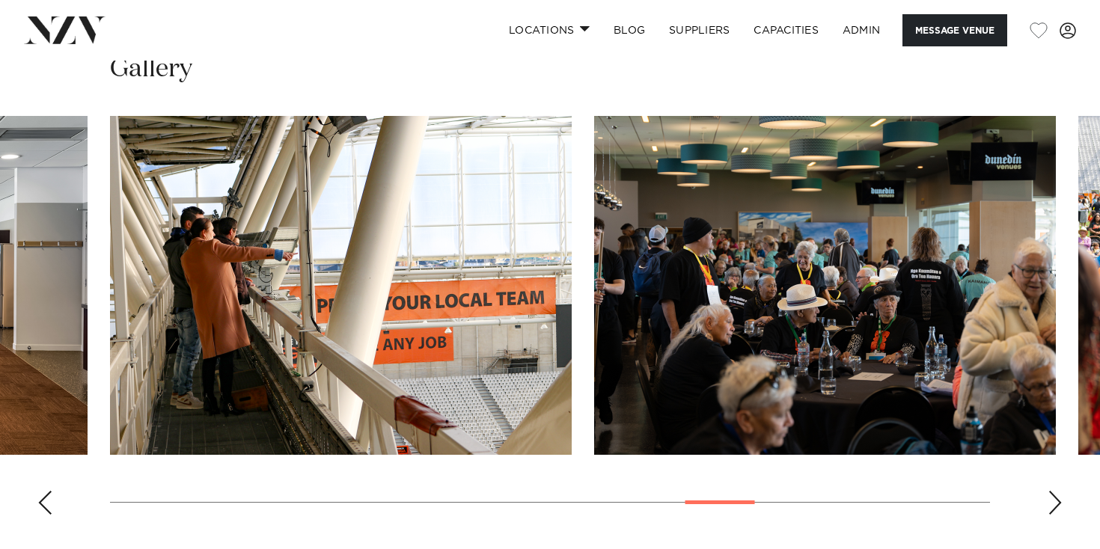
click at [38, 491] on div "Previous slide" at bounding box center [44, 503] width 15 height 24
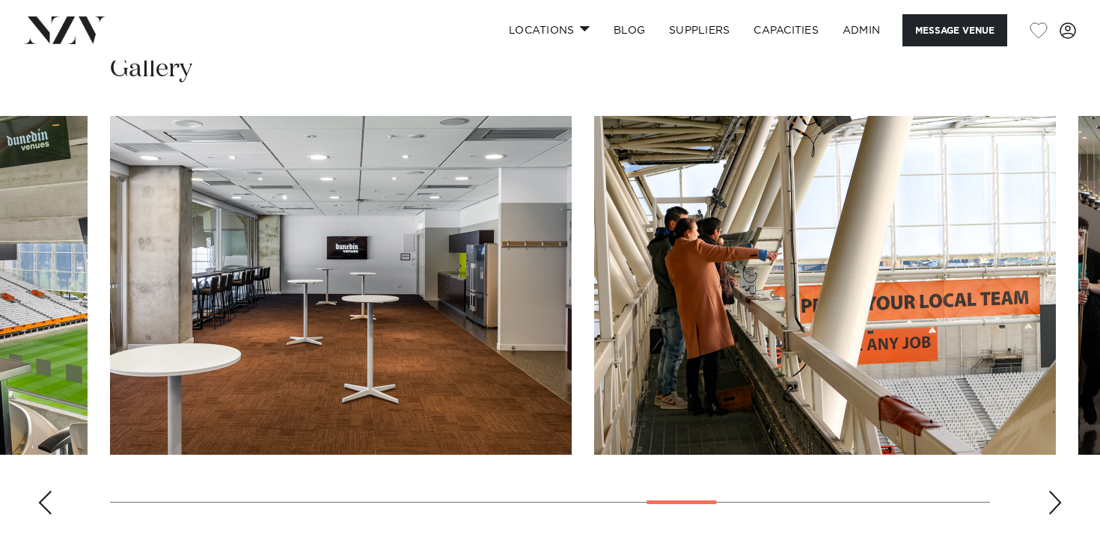
click at [39, 491] on div "Previous slide" at bounding box center [44, 503] width 15 height 24
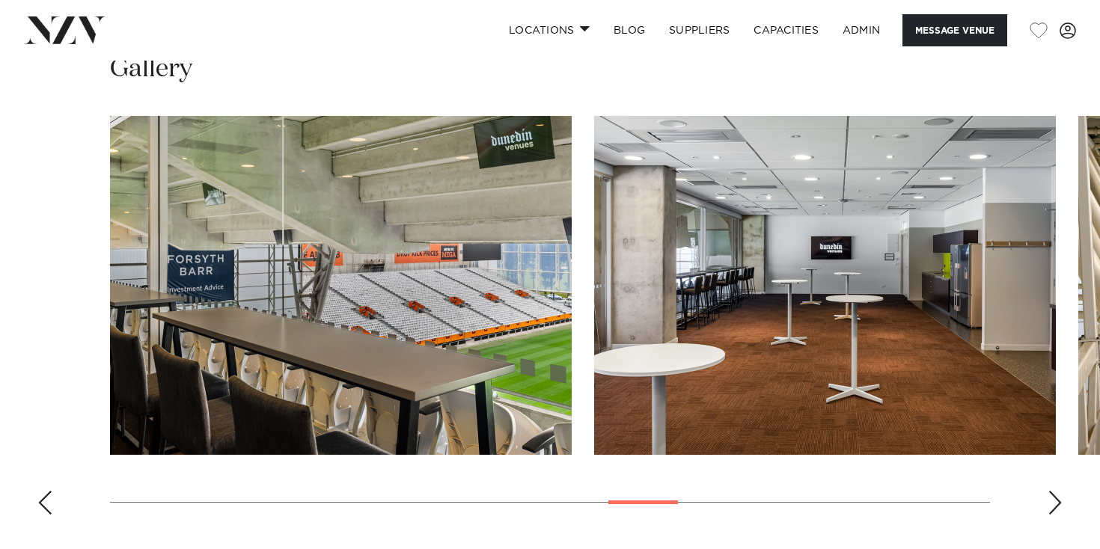
click at [39, 491] on div "Previous slide" at bounding box center [44, 503] width 15 height 24
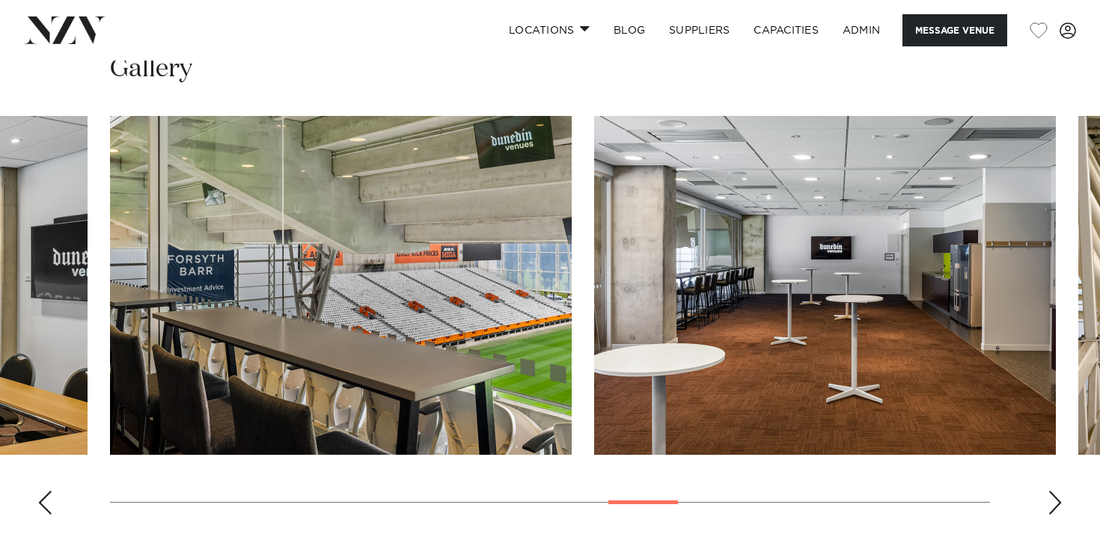
click at [39, 491] on div "Previous slide" at bounding box center [44, 503] width 15 height 24
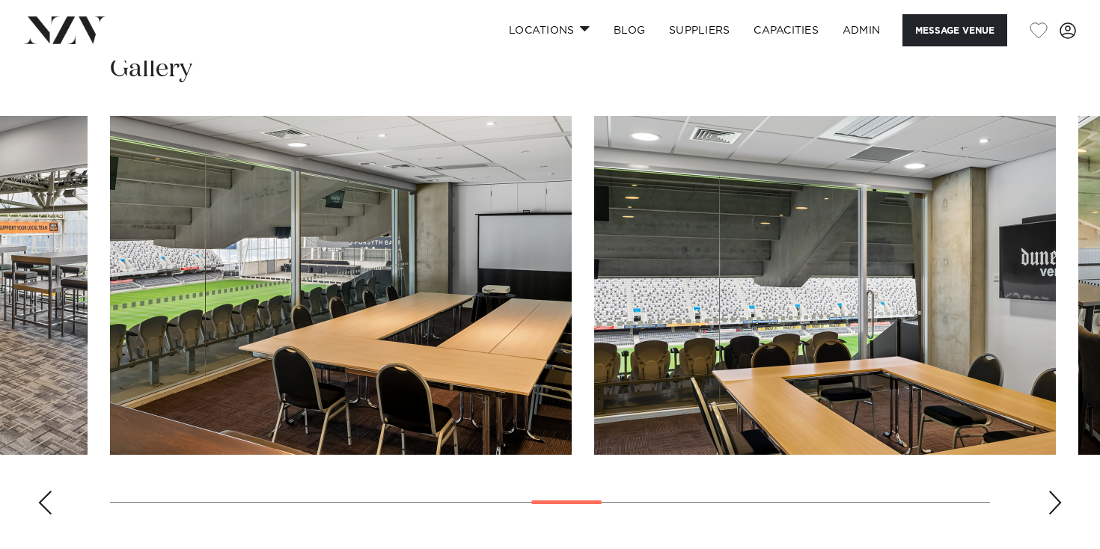
click at [43, 491] on div "Previous slide" at bounding box center [44, 503] width 15 height 24
